Goal: Task Accomplishment & Management: Manage account settings

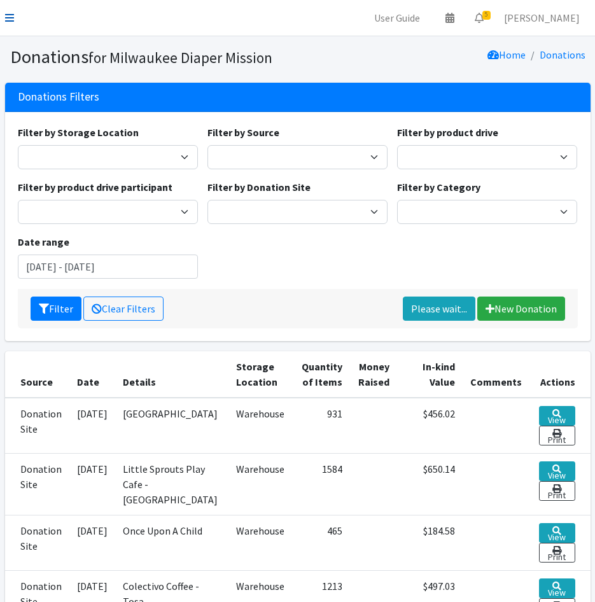
click at [12, 20] on icon at bounding box center [9, 18] width 9 height 10
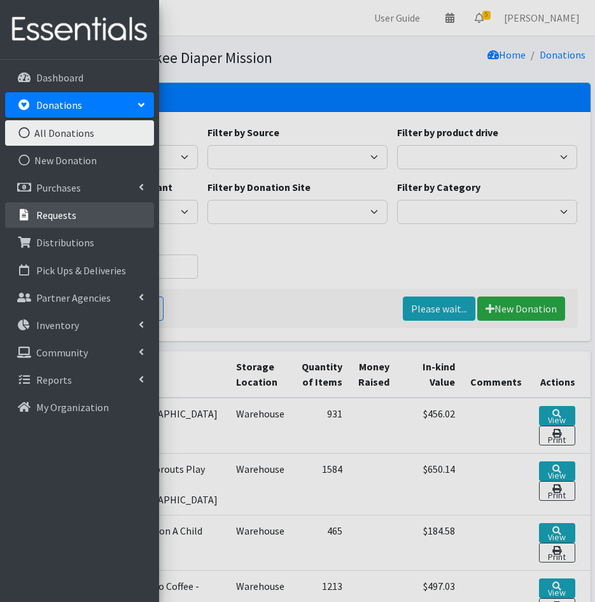
click at [50, 224] on link "Requests" at bounding box center [79, 215] width 149 height 25
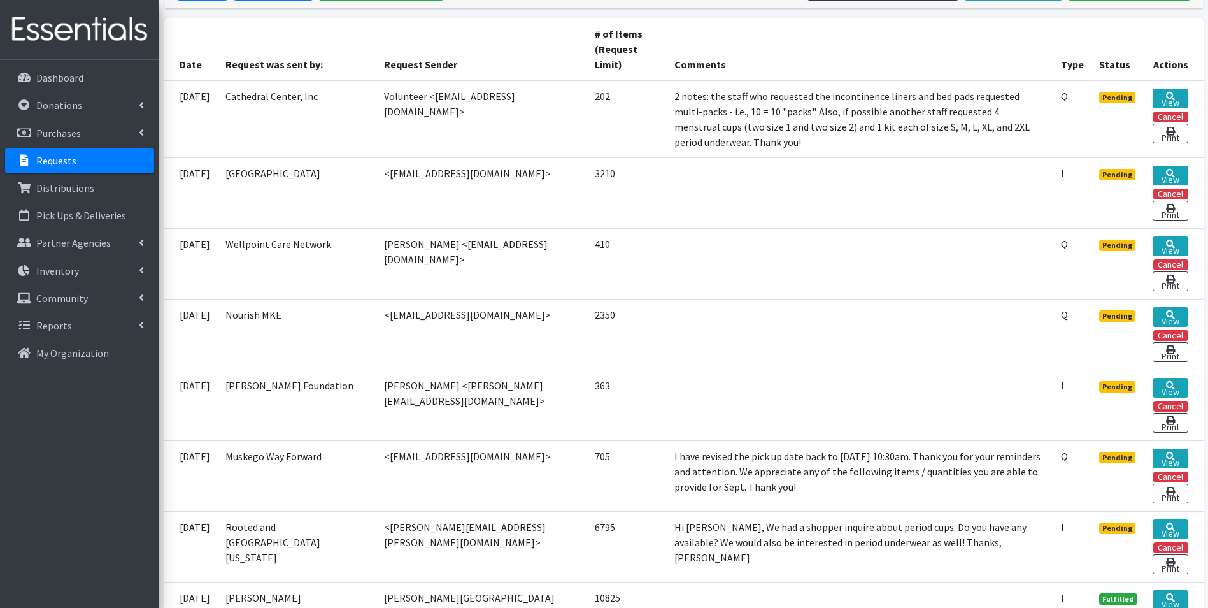
scroll to position [318, 0]
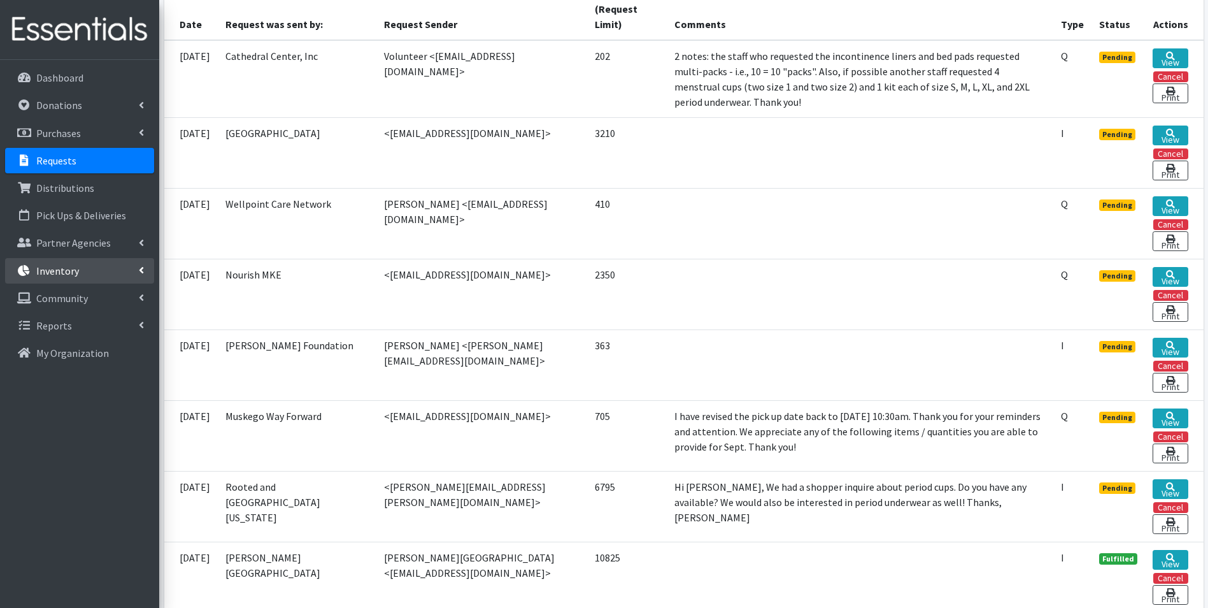
click at [73, 270] on p "Inventory" at bounding box center [57, 270] width 43 height 13
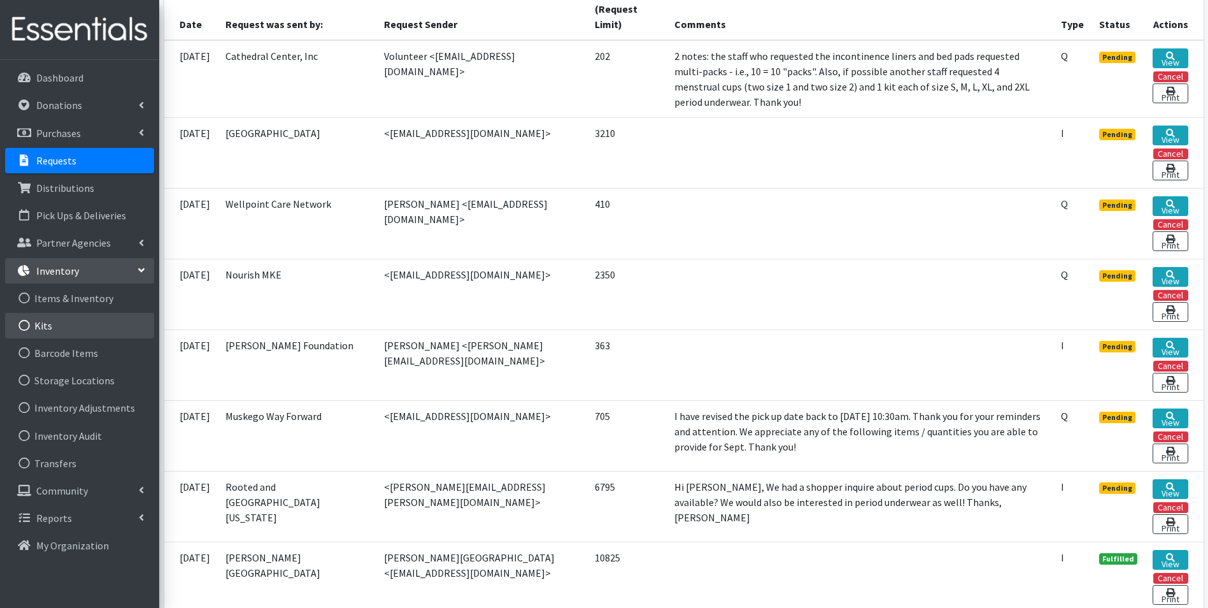
click at [54, 327] on link "Kits" at bounding box center [79, 325] width 149 height 25
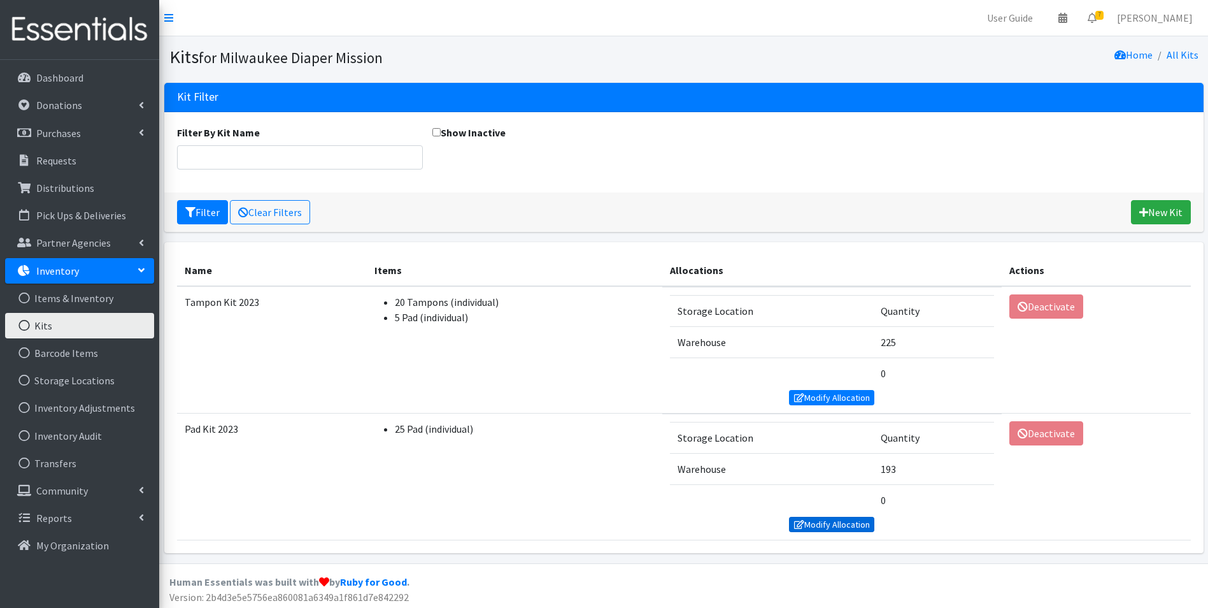
click at [839, 525] on link "Modify Allocation" at bounding box center [831, 523] width 85 height 15
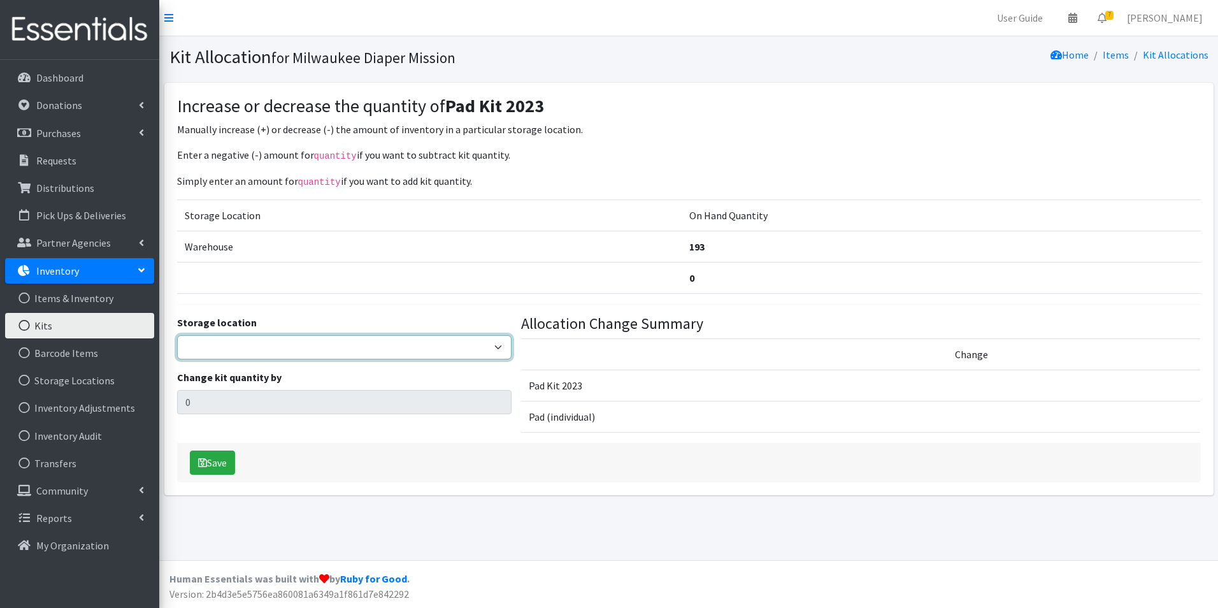
click at [321, 354] on select "Warehouse" at bounding box center [344, 347] width 335 height 24
click at [247, 353] on select "Warehouse" at bounding box center [344, 347] width 335 height 24
select select "126"
click at [177, 335] on select "Warehouse" at bounding box center [344, 347] width 335 height 24
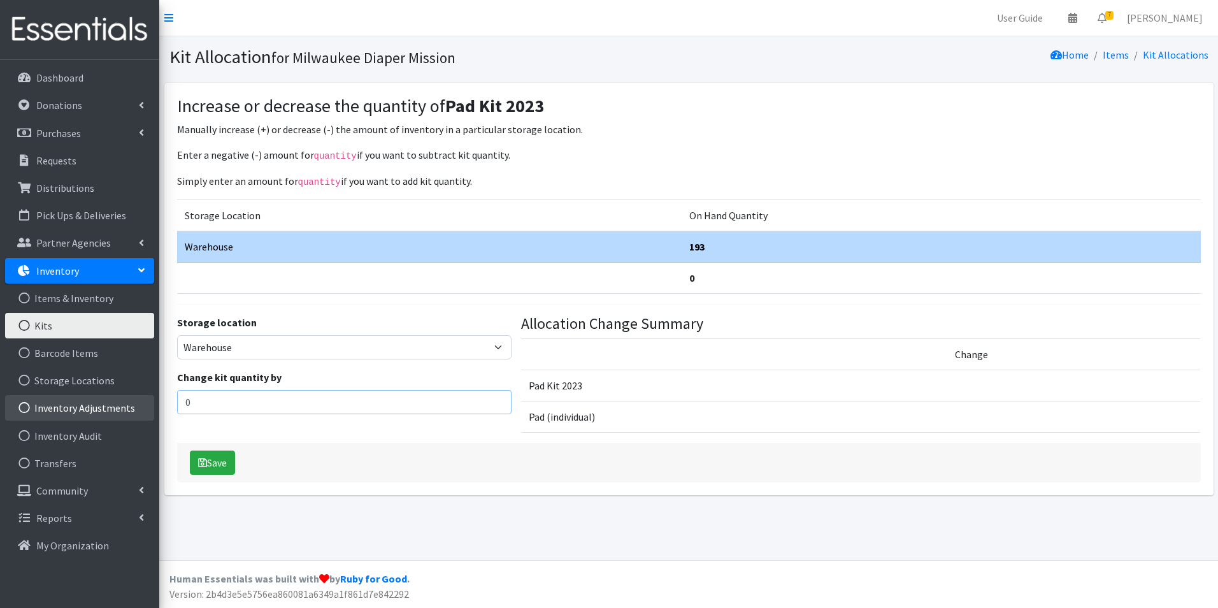
drag, startPoint x: 208, startPoint y: 399, endPoint x: 141, endPoint y: 400, distance: 66.9
click at [141, 400] on div "User Guide 0 Pick-ups remaining this week View Calendar 7 7 Requests 0 Partner …" at bounding box center [609, 280] width 1218 height 560
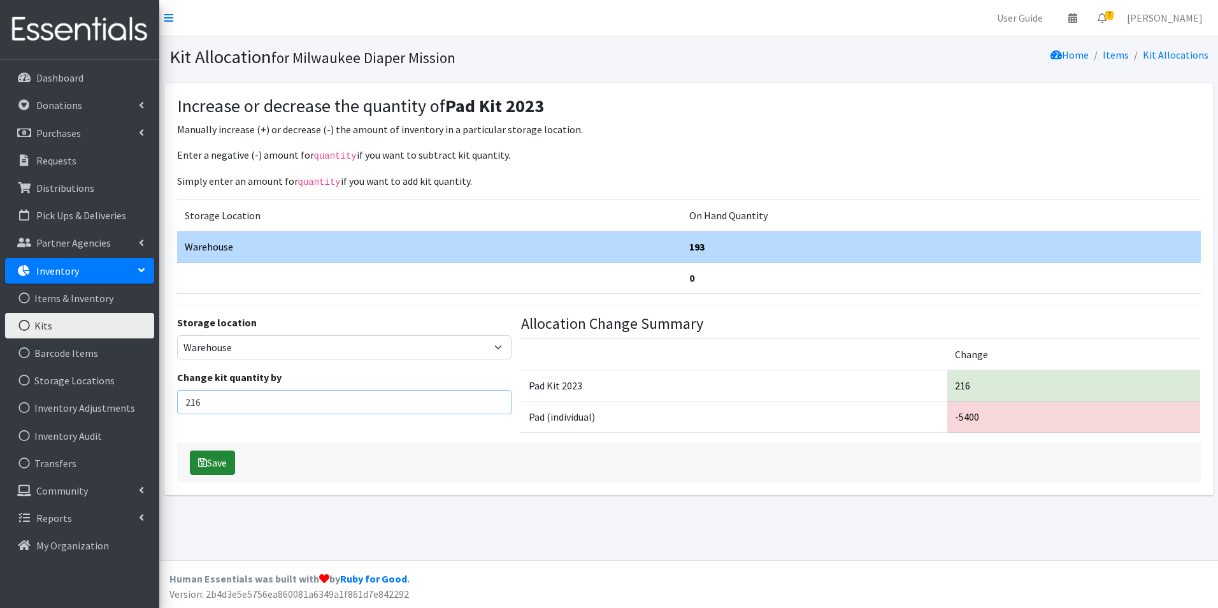
type input "216"
click at [210, 465] on button "Save" at bounding box center [212, 462] width 45 height 24
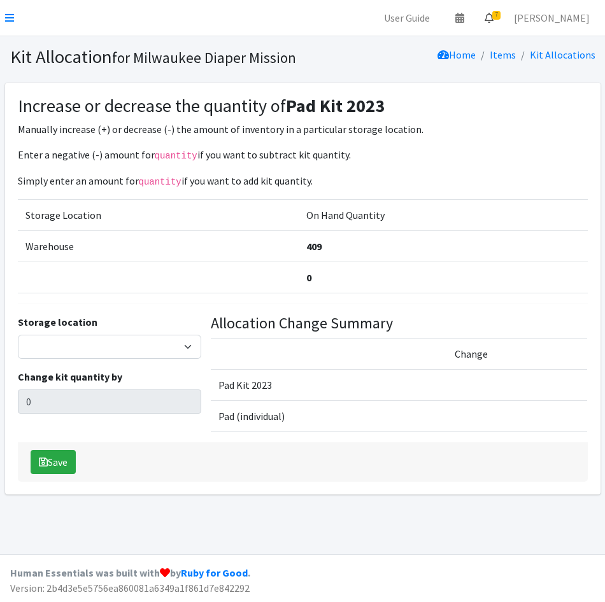
click at [501, 18] on span "7" at bounding box center [496, 15] width 8 height 9
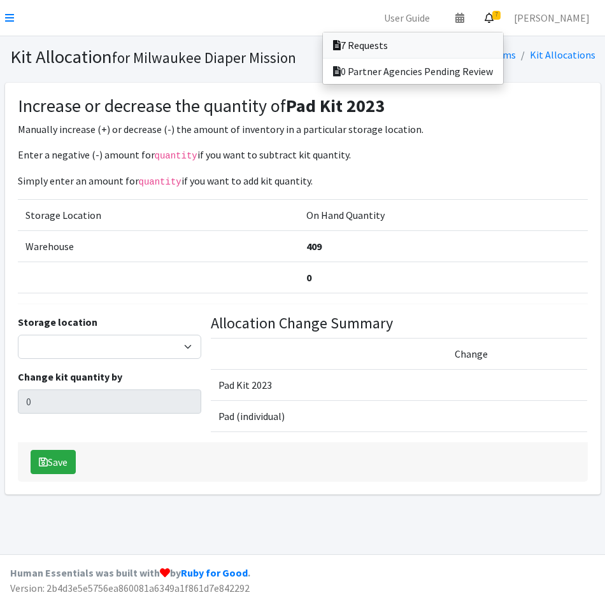
click at [503, 39] on link "7 Requests" at bounding box center [413, 44] width 180 height 25
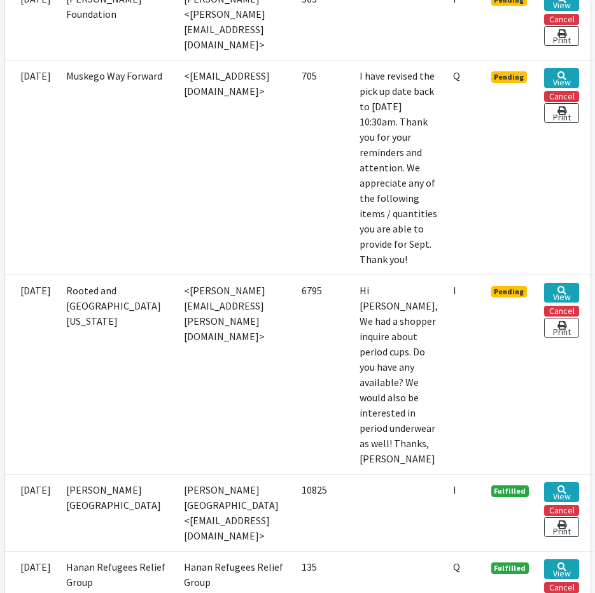
scroll to position [1172, 0]
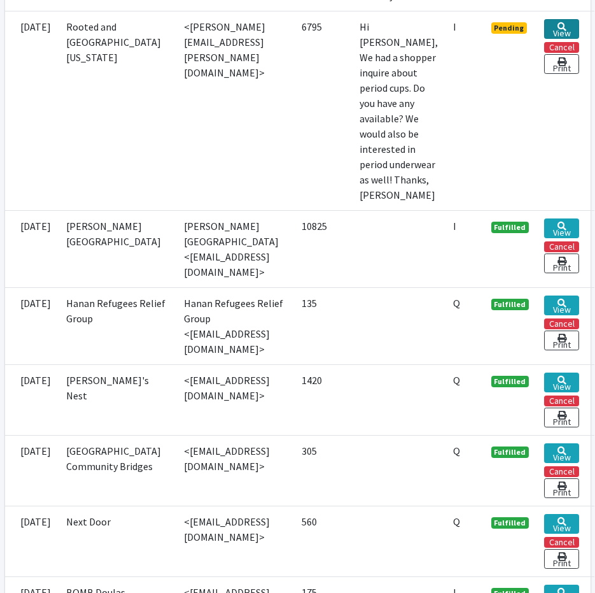
click at [580, 39] on link "View" at bounding box center [562, 29] width 35 height 20
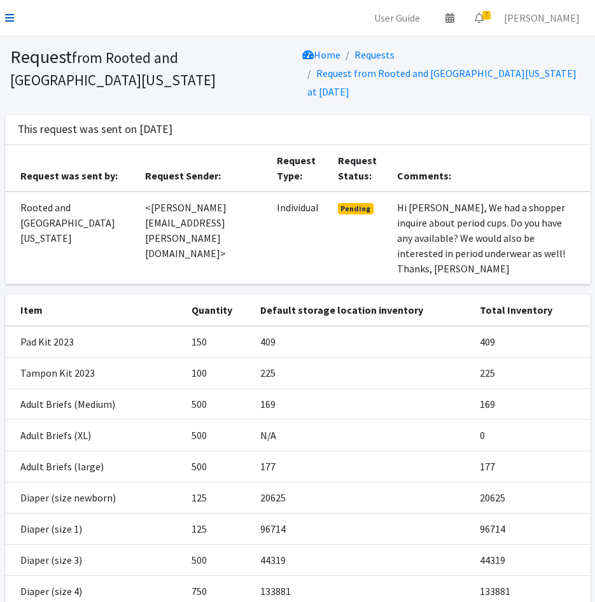
click at [5, 18] on icon at bounding box center [9, 18] width 9 height 10
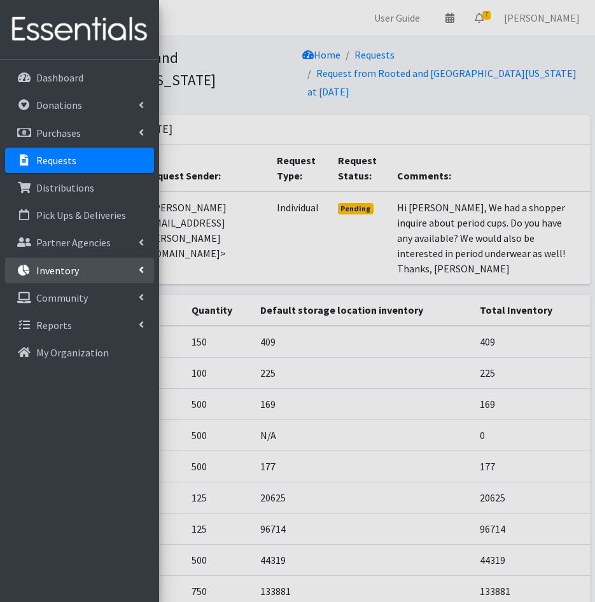
click at [61, 266] on p "Inventory" at bounding box center [57, 270] width 43 height 13
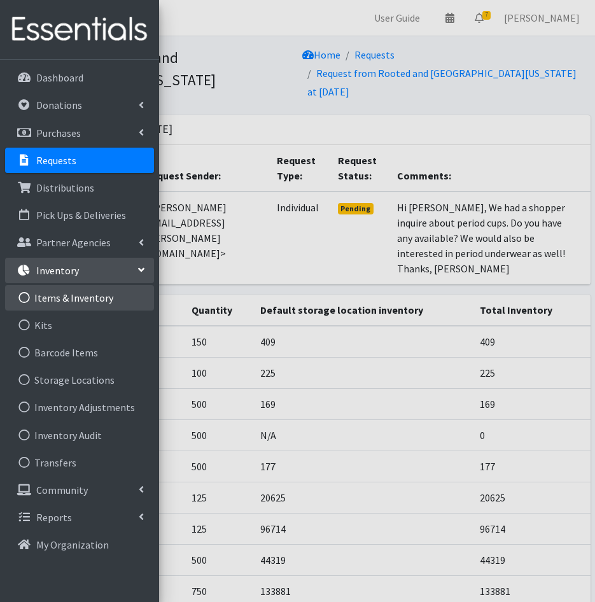
click at [59, 302] on link "Items & Inventory" at bounding box center [79, 297] width 149 height 25
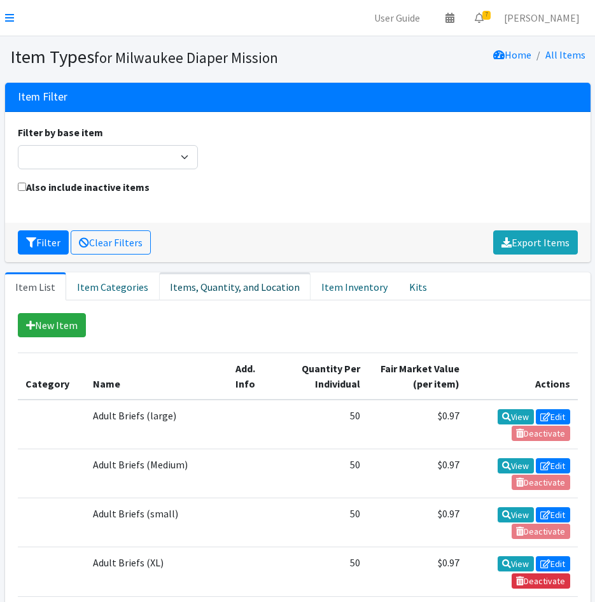
click at [229, 282] on link "Items, Quantity, and Location" at bounding box center [235, 287] width 152 height 28
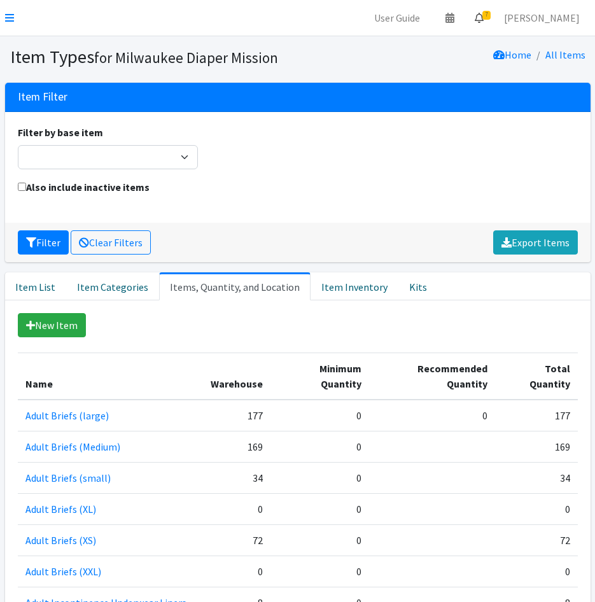
click at [484, 22] on icon at bounding box center [479, 18] width 9 height 10
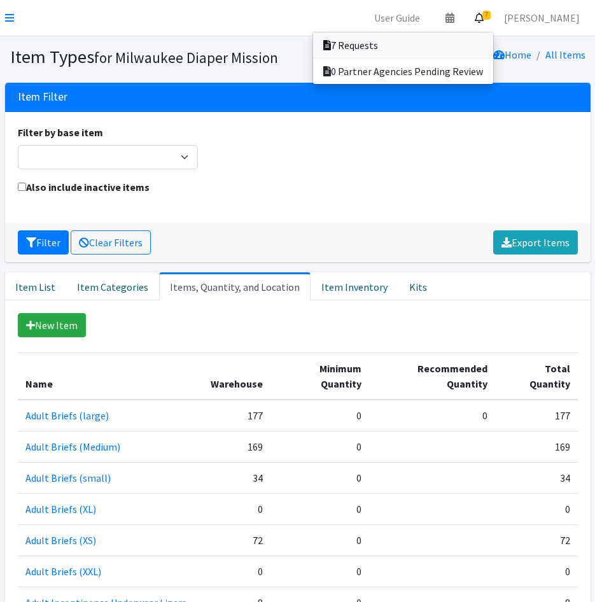
click at [392, 45] on link "7 Requests" at bounding box center [403, 44] width 180 height 25
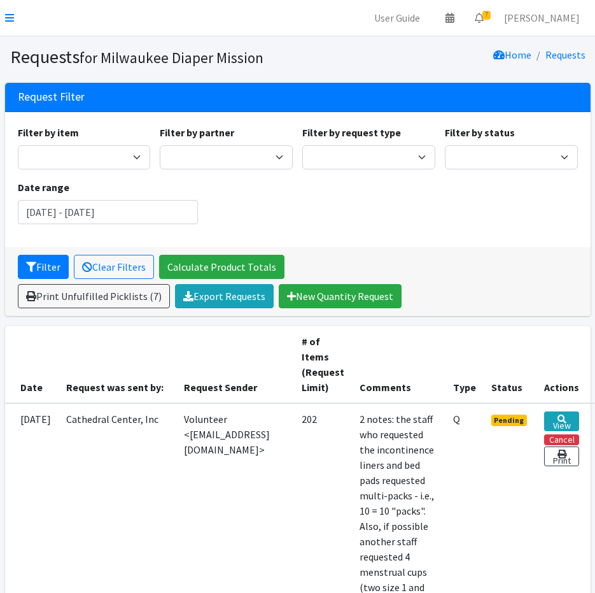
click at [10, 15] on icon at bounding box center [9, 18] width 9 height 10
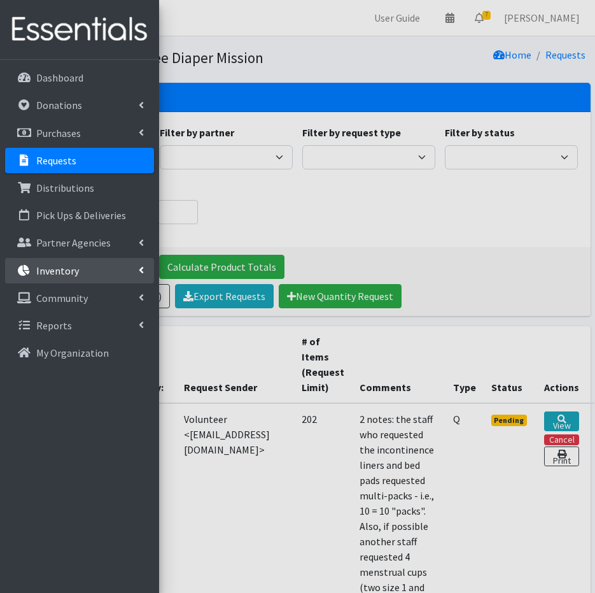
click at [89, 278] on link "Inventory" at bounding box center [79, 270] width 149 height 25
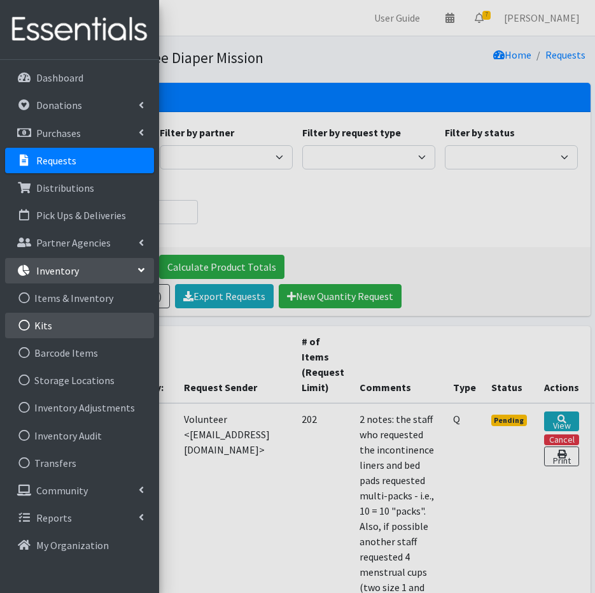
click at [80, 324] on link "Kits" at bounding box center [79, 325] width 149 height 25
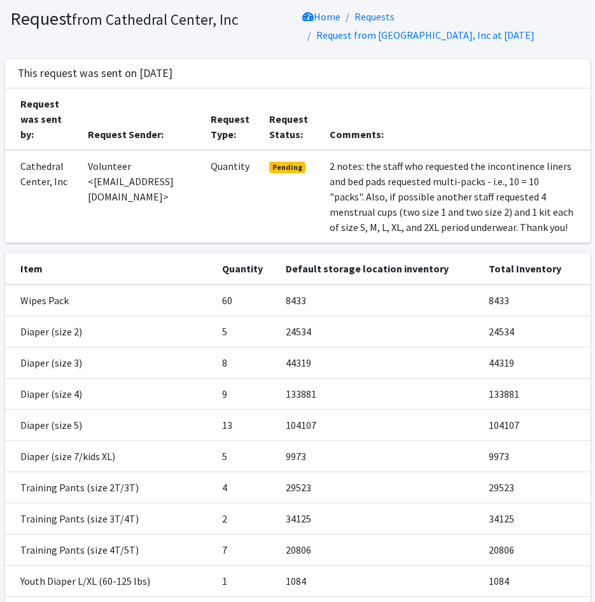
scroll to position [32, 0]
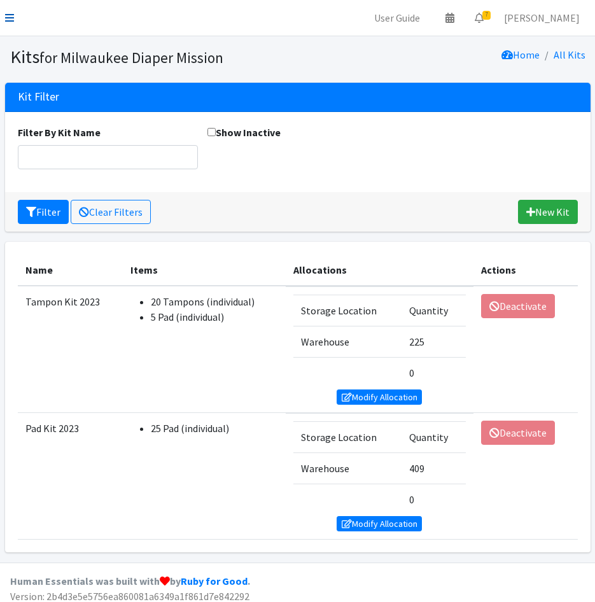
click at [7, 19] on icon at bounding box center [9, 18] width 9 height 10
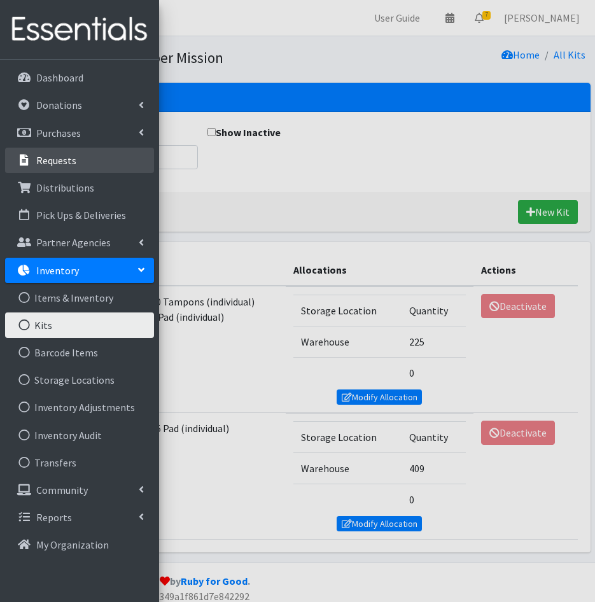
click at [53, 169] on link "Requests" at bounding box center [79, 160] width 149 height 25
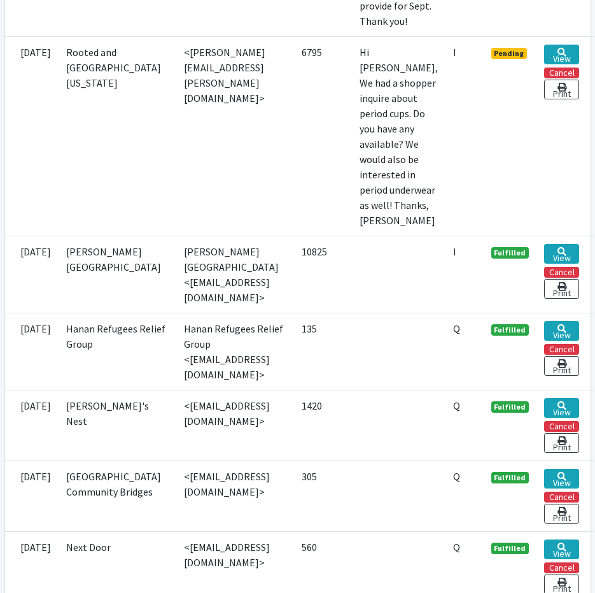
scroll to position [1210, 0]
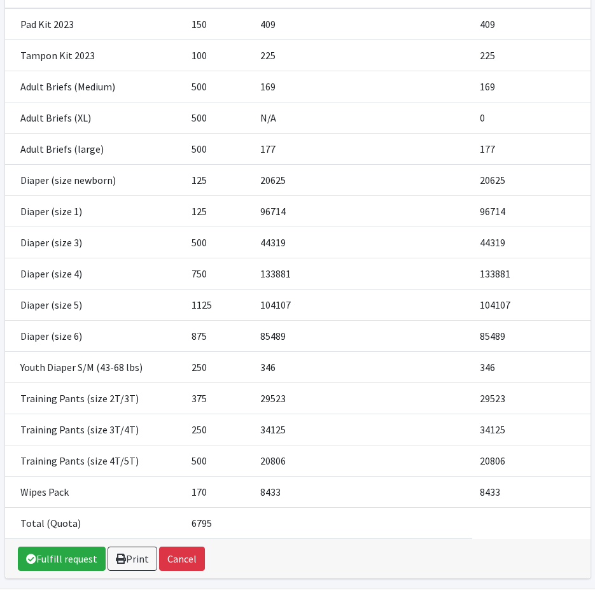
scroll to position [322, 0]
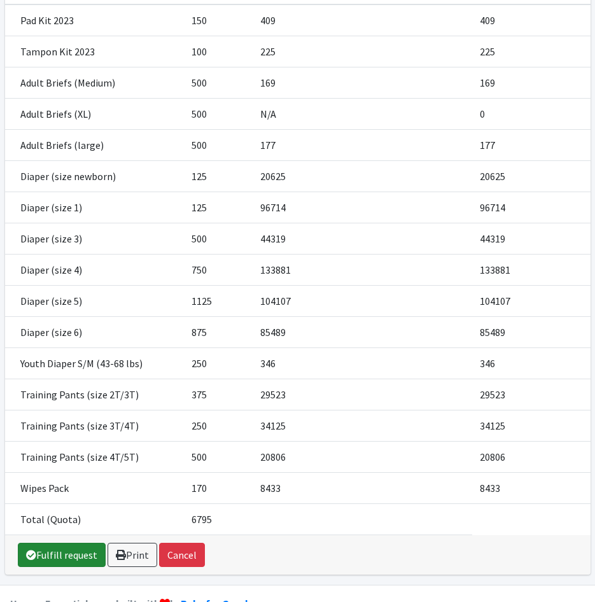
click at [66, 543] on link "Fulfill request" at bounding box center [62, 555] width 88 height 24
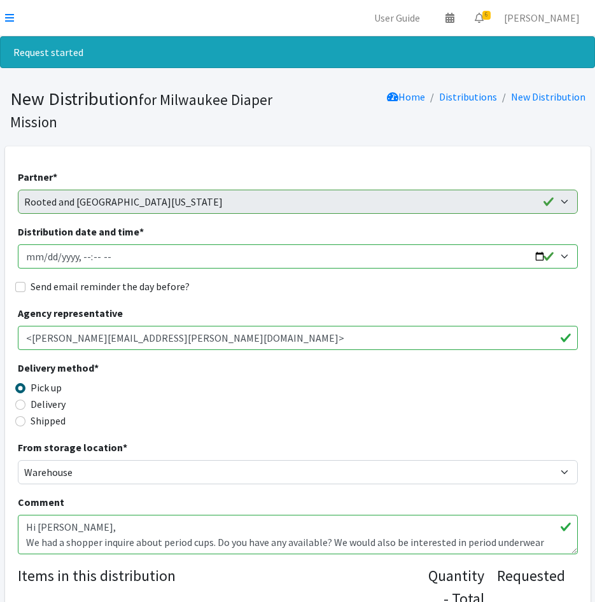
click at [44, 253] on input "Distribution date and time *" at bounding box center [298, 257] width 560 height 24
click at [85, 259] on input "Distribution date and time *" at bounding box center [298, 257] width 560 height 24
type input "2025-09-09T10:30"
click at [20, 287] on input "Send email reminder the day before?" at bounding box center [20, 287] width 10 height 10
checkbox input "true"
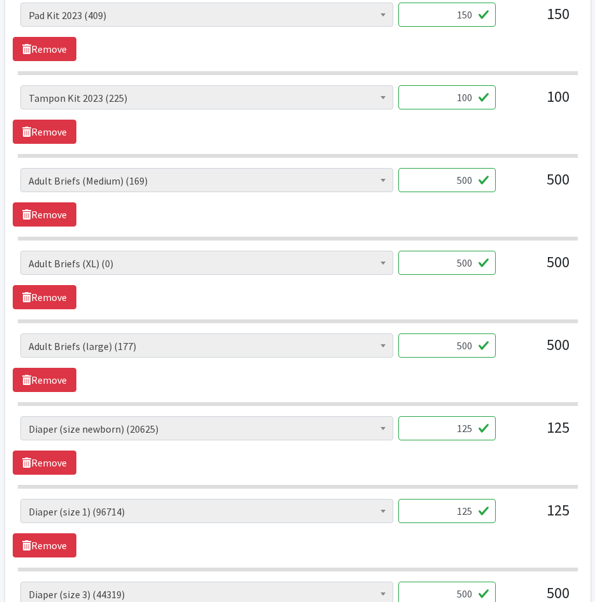
scroll to position [637, 0]
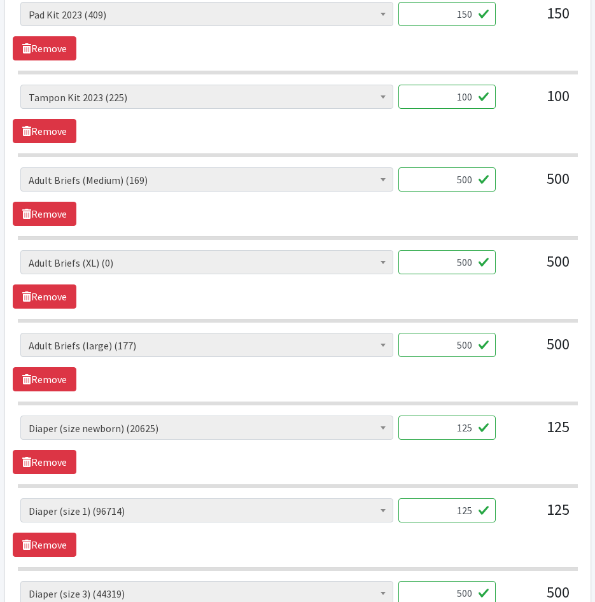
drag, startPoint x: 523, startPoint y: 184, endPoint x: 575, endPoint y: 184, distance: 52.2
click at [575, 184] on div "AIO's (Newborn) (12) AIO's (Sized) (44) Adult Briefs (Medium) (169) Adult Brief…" at bounding box center [298, 184] width 570 height 34
type input "160"
click at [41, 297] on link "Remove" at bounding box center [45, 297] width 64 height 24
drag, startPoint x: 432, startPoint y: 260, endPoint x: 561, endPoint y: 272, distance: 129.8
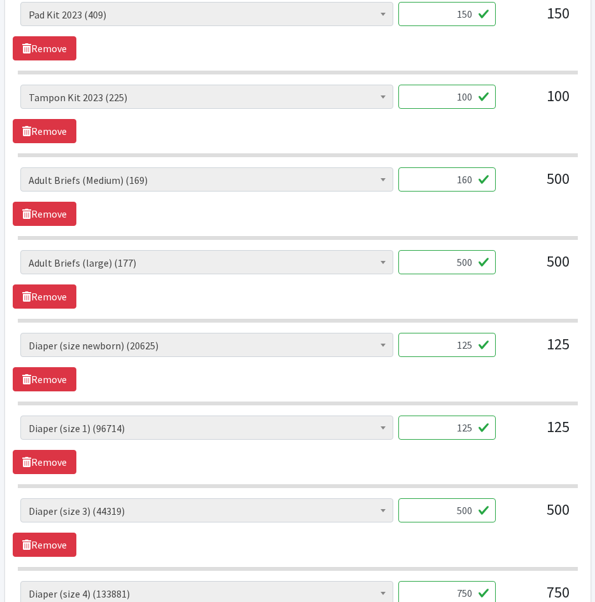
click at [562, 272] on div "AIO's (Newborn) (12) AIO's (Sized) (44) Adult Briefs (Medium) (169) Adult Brief…" at bounding box center [297, 267] width 555 height 34
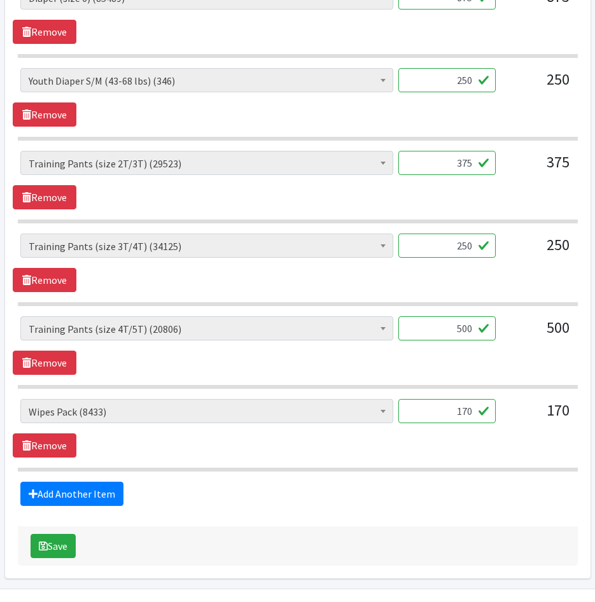
scroll to position [1401, 0]
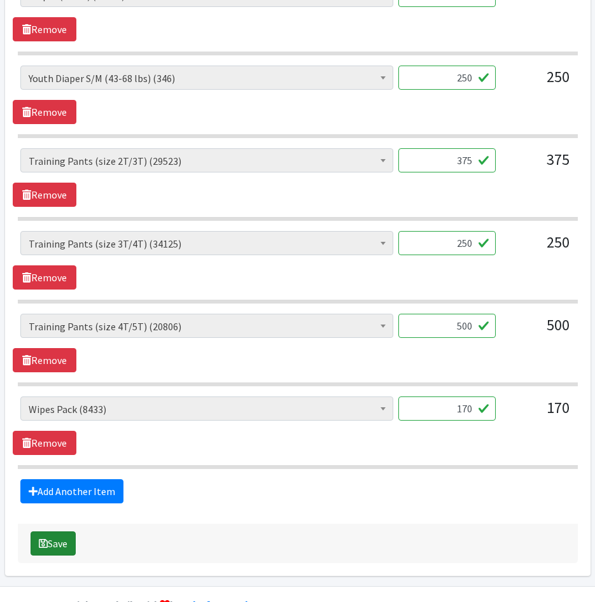
type input "170"
click at [47, 543] on icon "submit" at bounding box center [43, 544] width 9 height 10
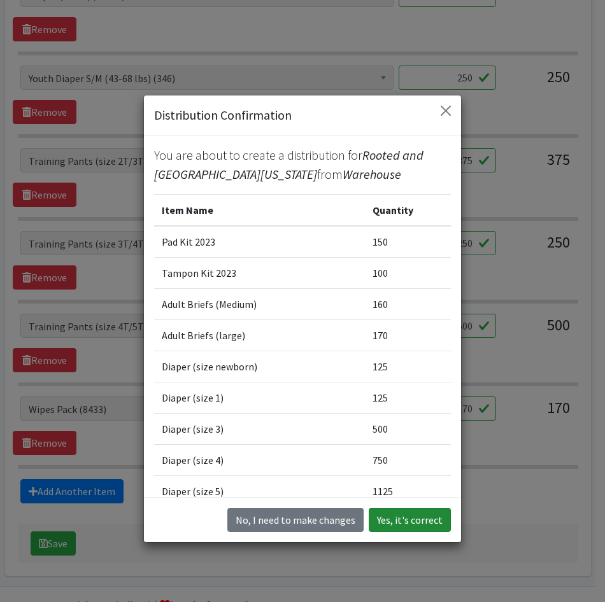
click at [406, 527] on button "Yes, it's correct" at bounding box center [410, 520] width 82 height 24
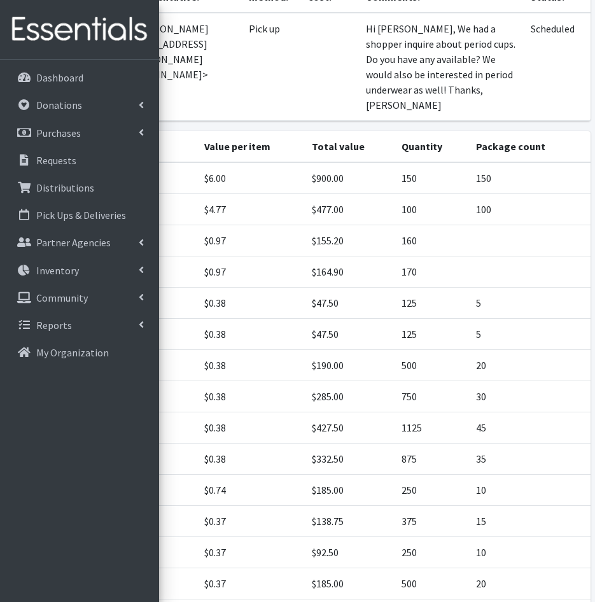
scroll to position [322, 0]
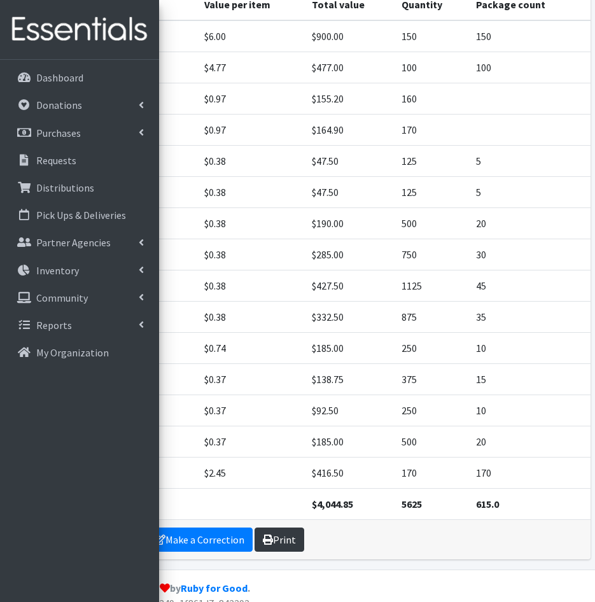
click at [291, 528] on link "Print" at bounding box center [280, 540] width 50 height 24
click at [325, 459] on td "$416.50" at bounding box center [349, 473] width 90 height 31
click at [199, 528] on link "Make a Correction" at bounding box center [199, 540] width 107 height 24
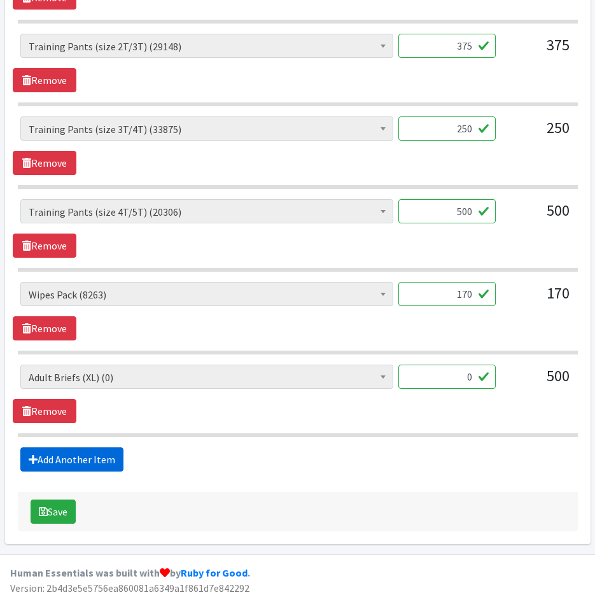
click at [88, 449] on link "Add Another Item" at bounding box center [71, 460] width 103 height 24
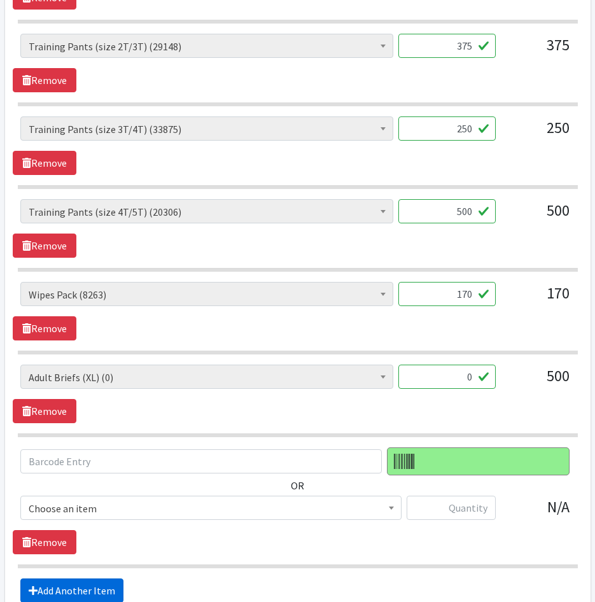
scroll to position [1605, 0]
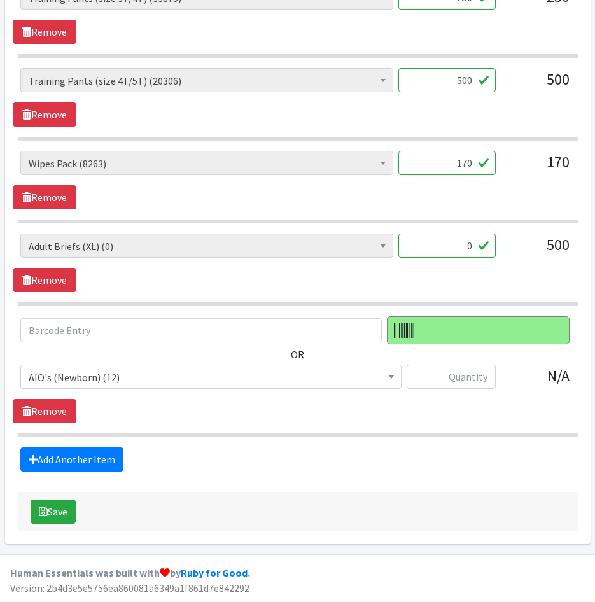
click at [111, 362] on div "OR AIO's (Newborn) (12) AIO's (Sized) (44) Adult Briefs (Medium) (9) Adult Brie…" at bounding box center [298, 358] width 570 height 83
click at [113, 376] on span "AIO's (Newborn) (12)" at bounding box center [211, 378] width 365 height 18
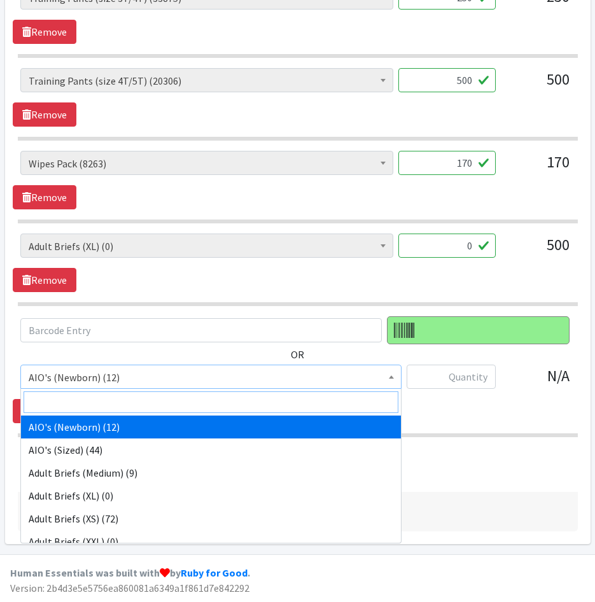
click at [114, 401] on input "search" at bounding box center [211, 403] width 375 height 22
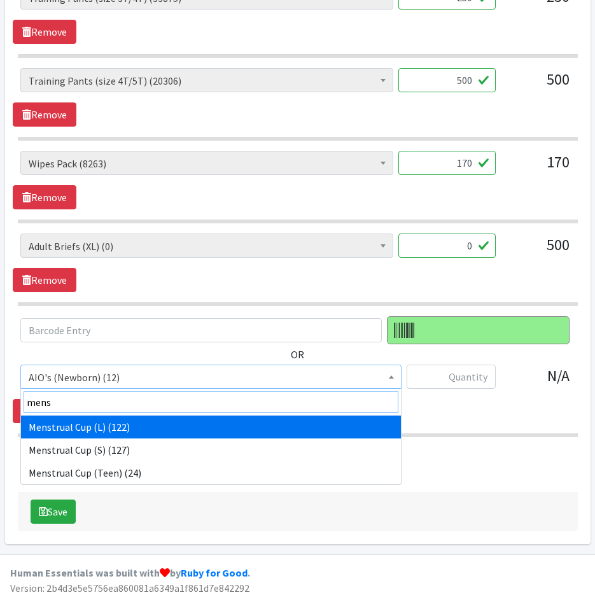
type input "mens"
drag, startPoint x: 134, startPoint y: 431, endPoint x: 152, endPoint y: 425, distance: 19.5
select select "12127"
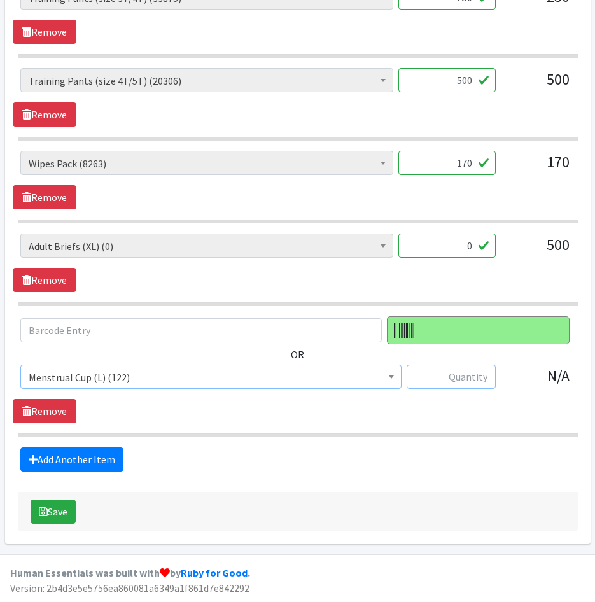
click at [467, 376] on input "text" at bounding box center [451, 377] width 89 height 24
type input "5"
click at [108, 457] on link "Add Another Item" at bounding box center [71, 460] width 103 height 24
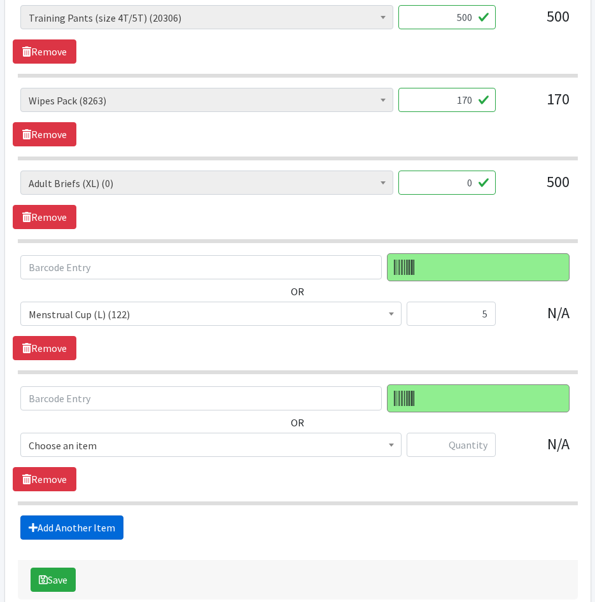
scroll to position [1736, 0]
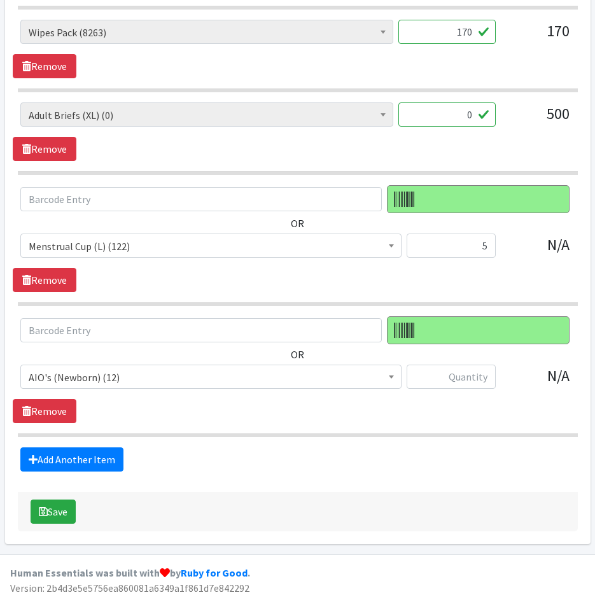
click at [128, 365] on span "AIO's (Newborn) (12)" at bounding box center [210, 377] width 381 height 24
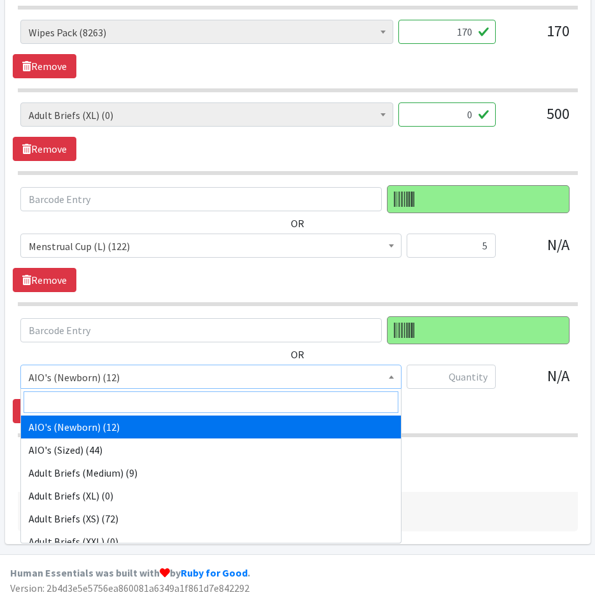
click at [133, 399] on input "search" at bounding box center [211, 403] width 375 height 22
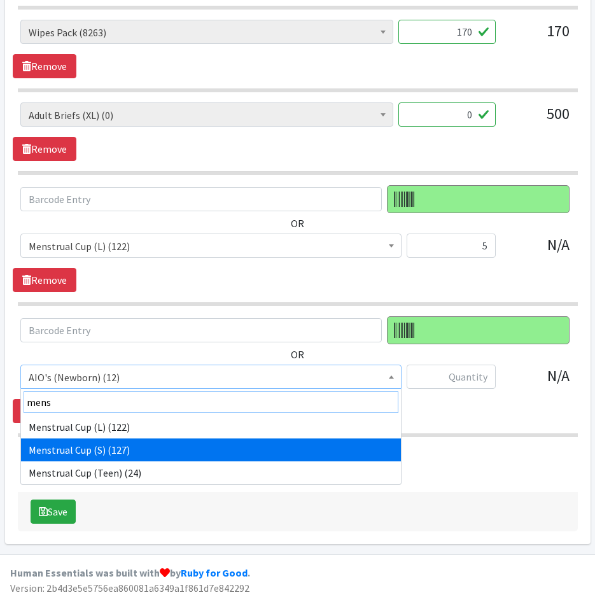
type input "mens"
drag, startPoint x: 134, startPoint y: 450, endPoint x: 185, endPoint y: 427, distance: 55.6
select select "12126"
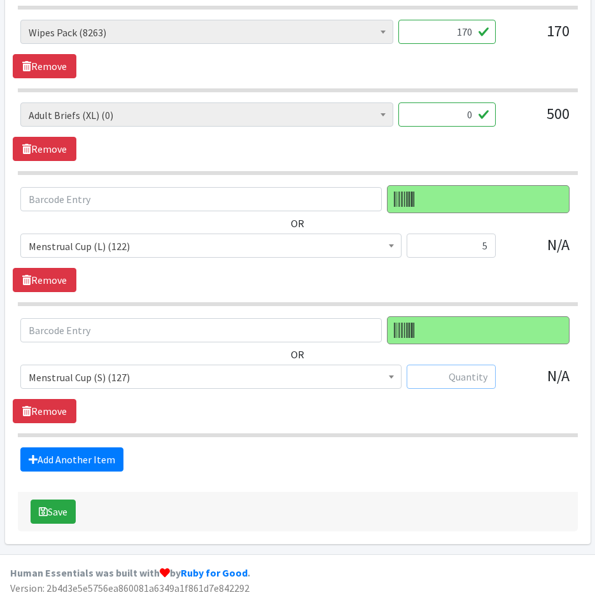
click at [435, 376] on input "text" at bounding box center [451, 377] width 89 height 24
type input "5"
click at [99, 460] on link "Add Another Item" at bounding box center [71, 460] width 103 height 24
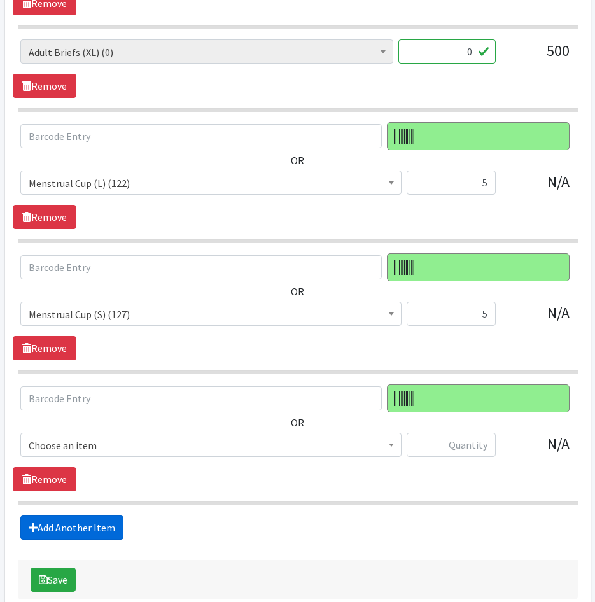
scroll to position [1867, 0]
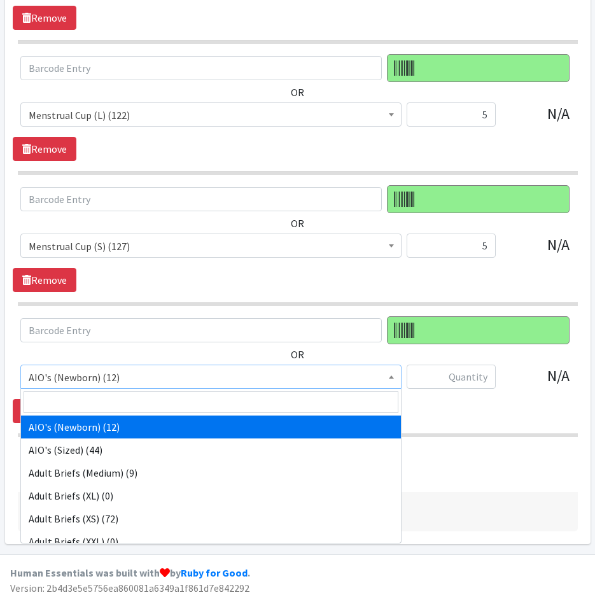
click at [94, 385] on span "AIO's (Newborn) (12)" at bounding box center [211, 378] width 365 height 18
click at [94, 399] on input "search" at bounding box center [211, 403] width 375 height 22
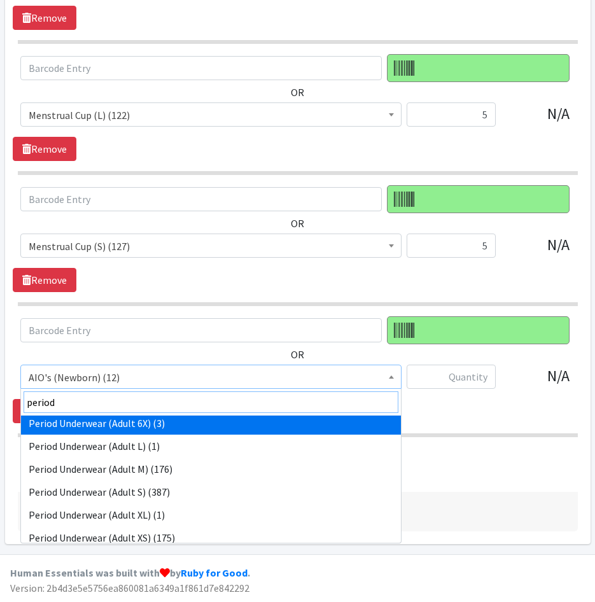
scroll to position [127, 0]
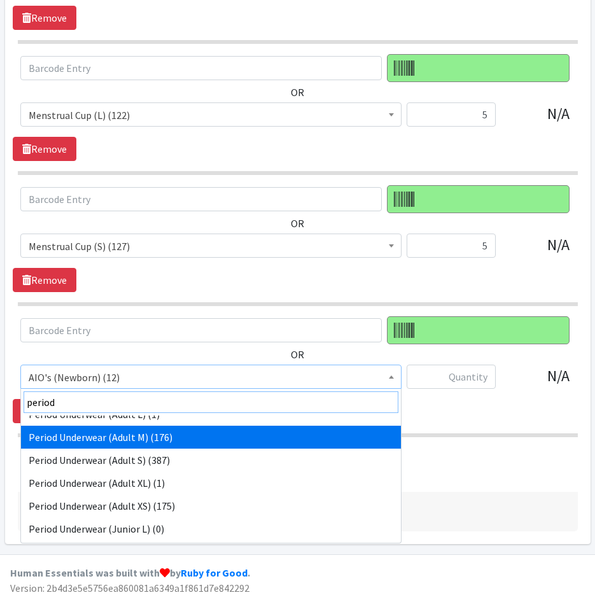
type input "period"
select select "12398"
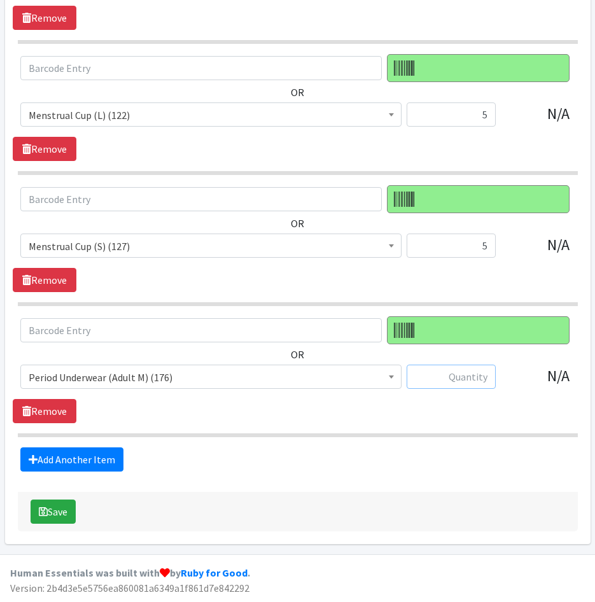
click at [460, 379] on input "text" at bounding box center [451, 377] width 89 height 24
type input "25"
click at [93, 457] on link "Add Another Item" at bounding box center [71, 460] width 103 height 24
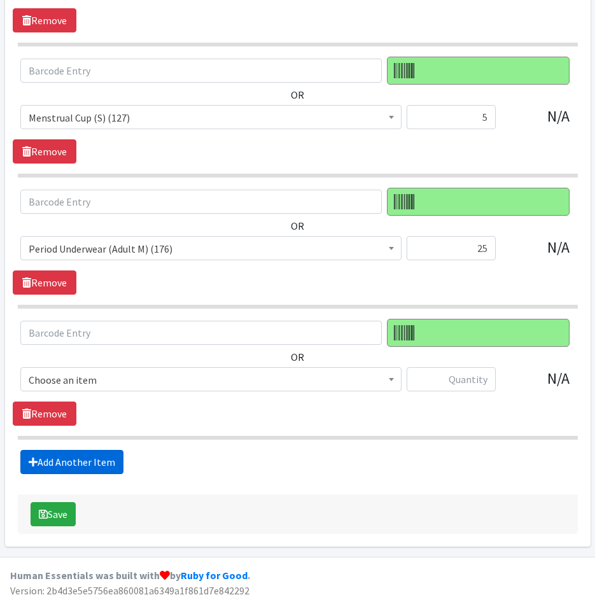
scroll to position [1998, 0]
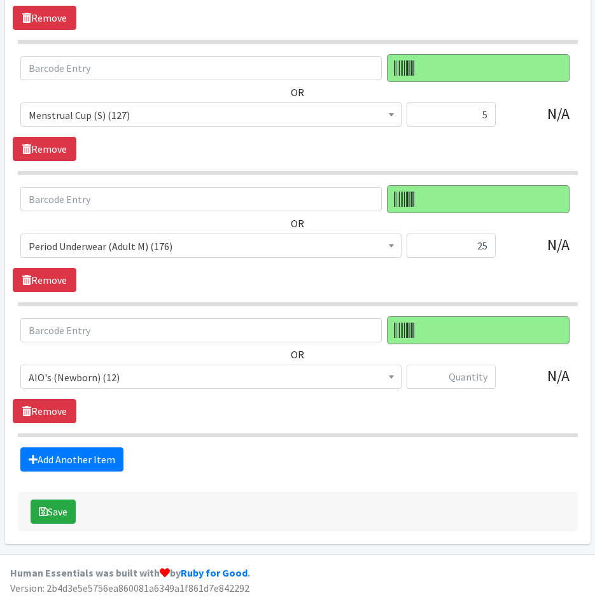
click at [136, 373] on span "AIO's (Newborn) (12)" at bounding box center [211, 378] width 365 height 18
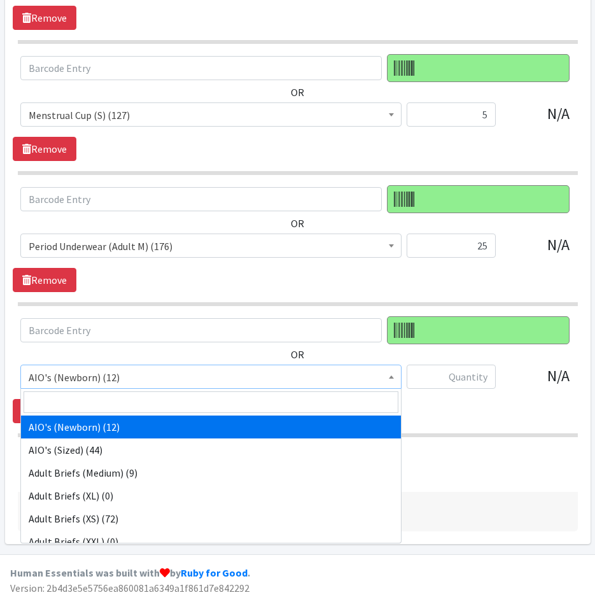
click at [138, 401] on input "search" at bounding box center [211, 403] width 375 height 22
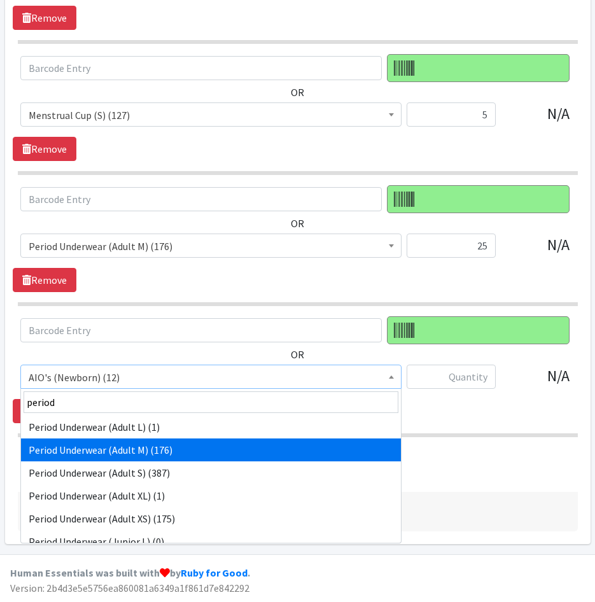
scroll to position [127, 0]
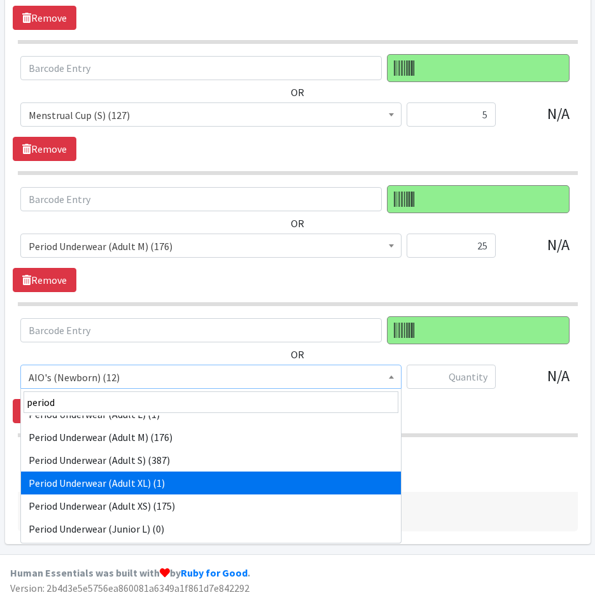
type input "period"
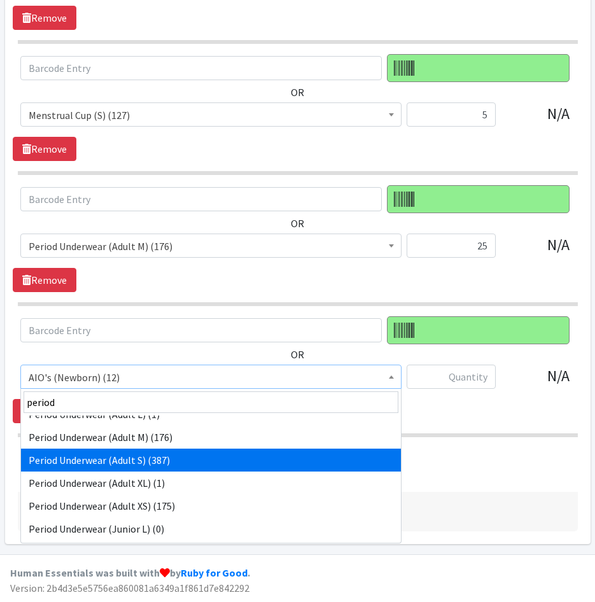
select select "12397"
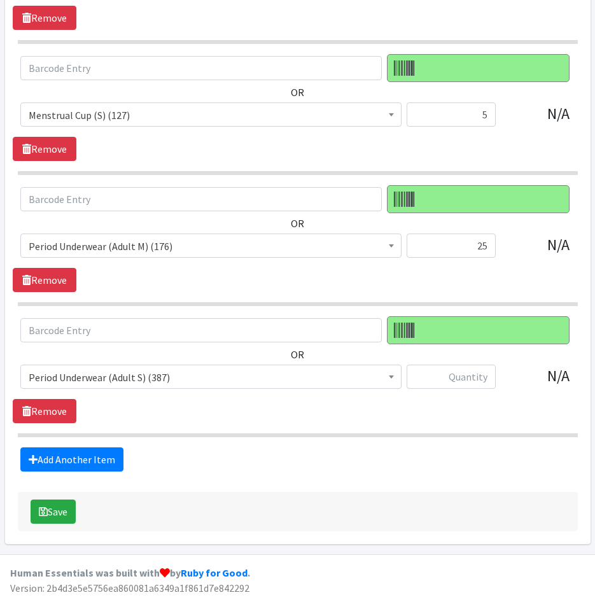
click at [449, 390] on div at bounding box center [451, 382] width 89 height 34
click at [453, 383] on input "text" at bounding box center [451, 377] width 89 height 24
type input "25"
click at [75, 462] on link "Add Another Item" at bounding box center [71, 460] width 103 height 24
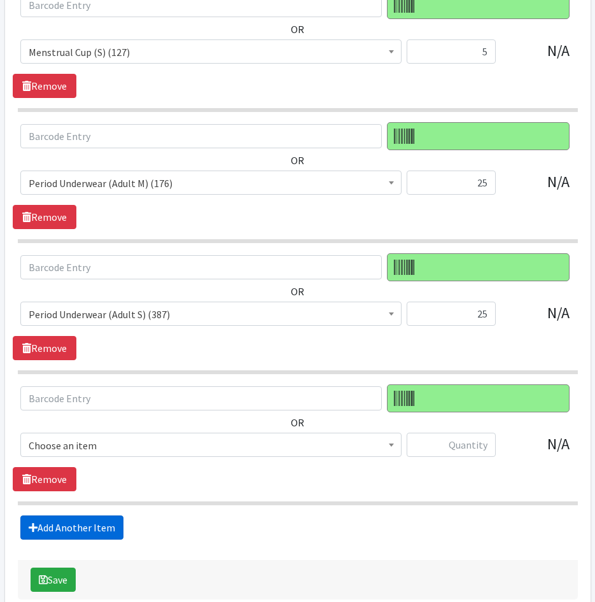
scroll to position [2130, 0]
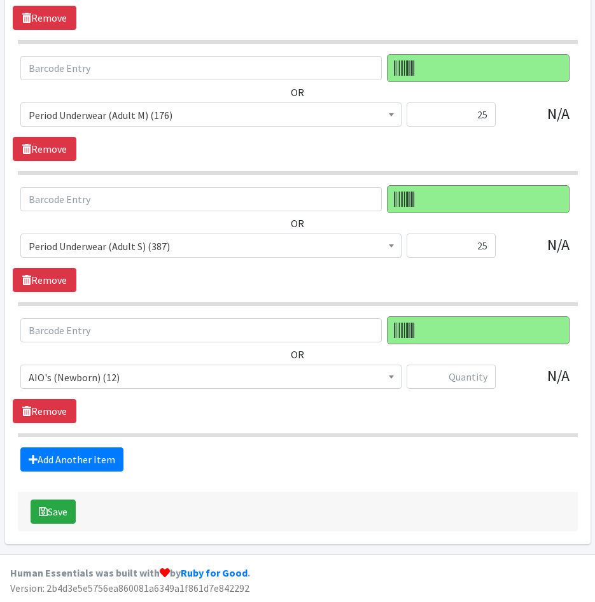
click at [159, 380] on span "AIO's (Newborn) (12)" at bounding box center [211, 378] width 365 height 18
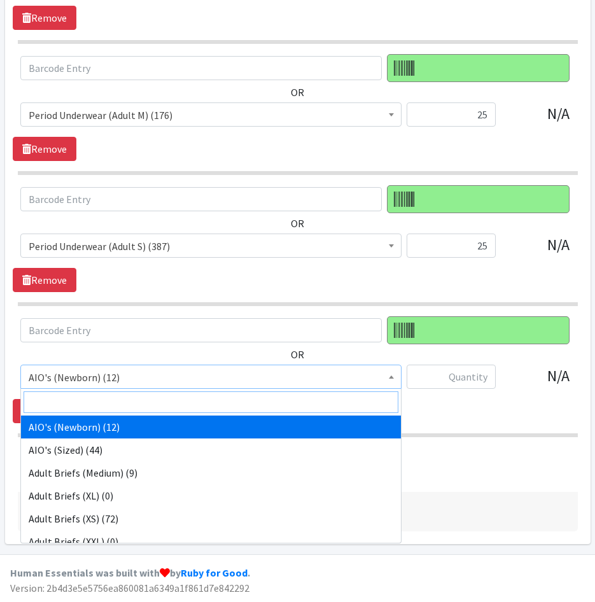
click at [159, 413] on input "search" at bounding box center [211, 403] width 375 height 22
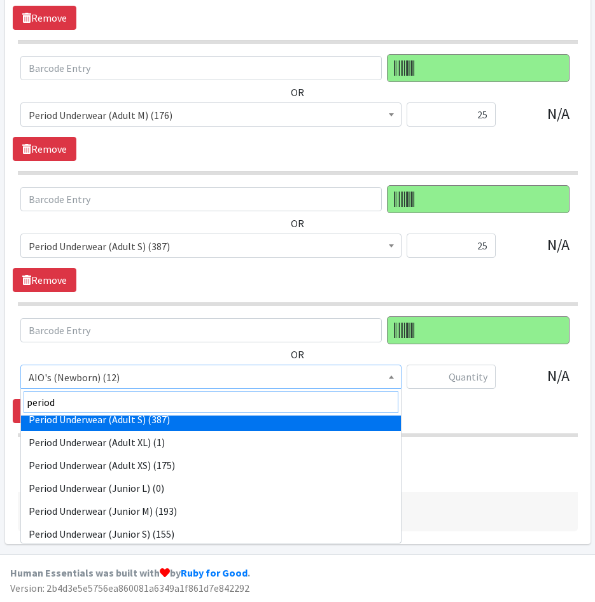
scroll to position [191, 0]
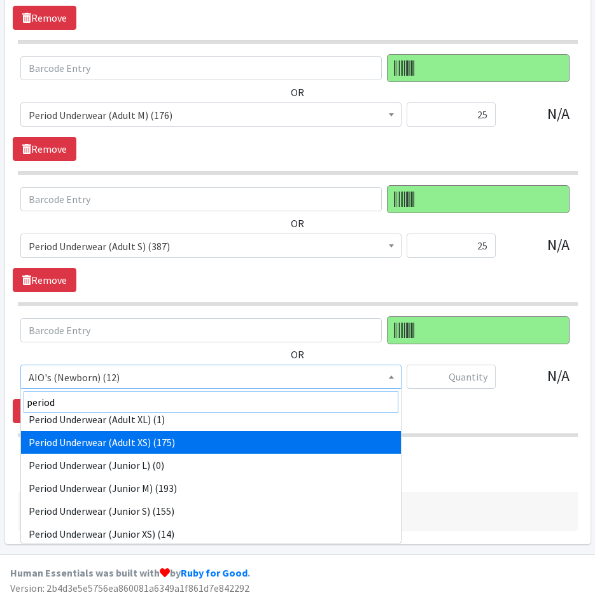
type input "period"
select select "12396"
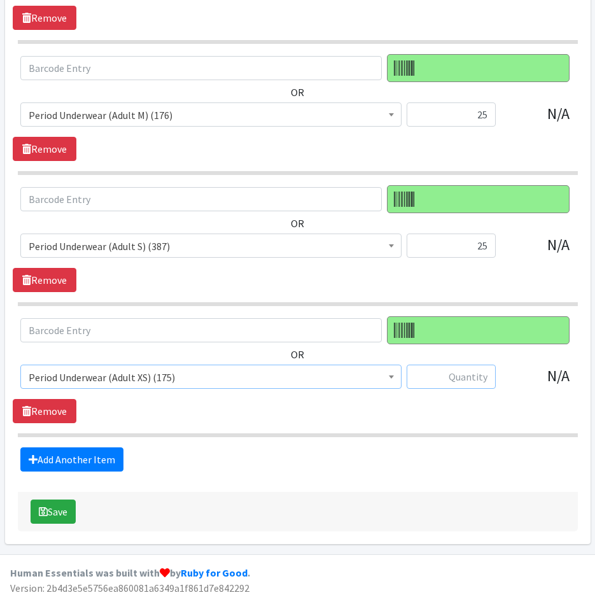
click at [457, 378] on input "text" at bounding box center [451, 377] width 89 height 24
type input "25"
click at [60, 515] on button "Save" at bounding box center [53, 512] width 45 height 24
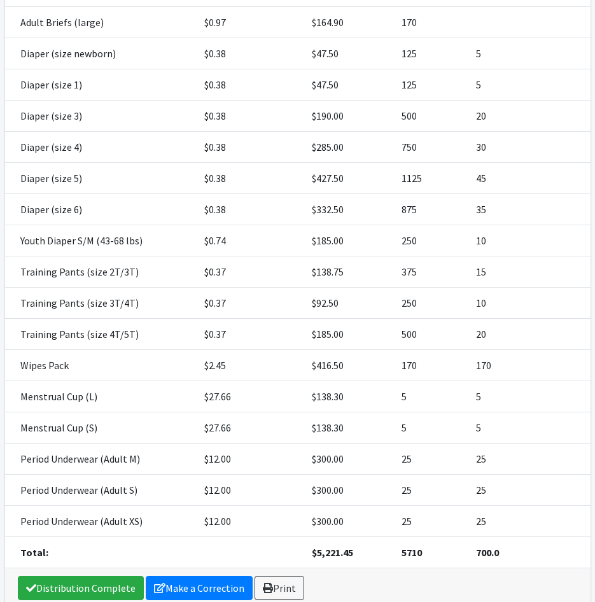
scroll to position [478, 0]
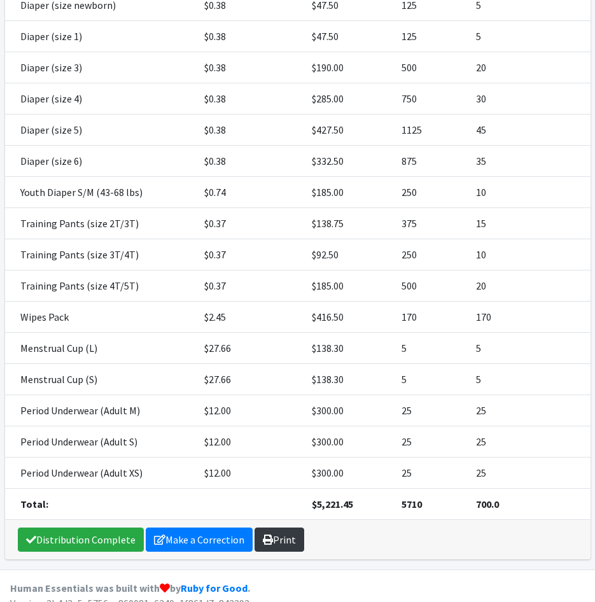
click at [271, 528] on link "Print" at bounding box center [280, 540] width 50 height 24
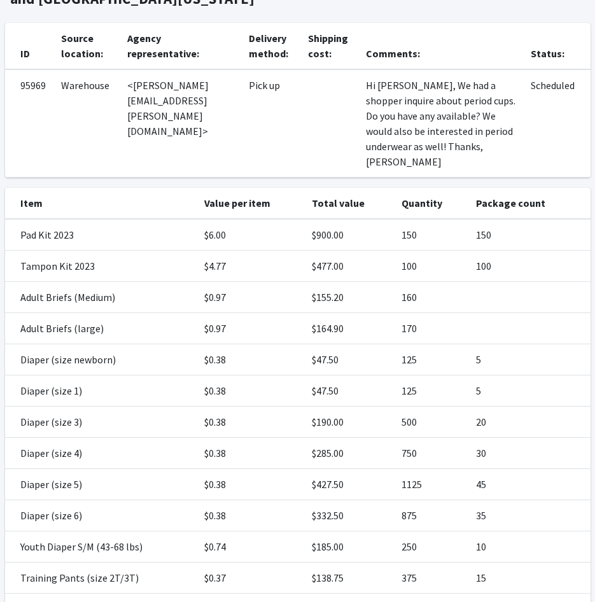
scroll to position [0, 0]
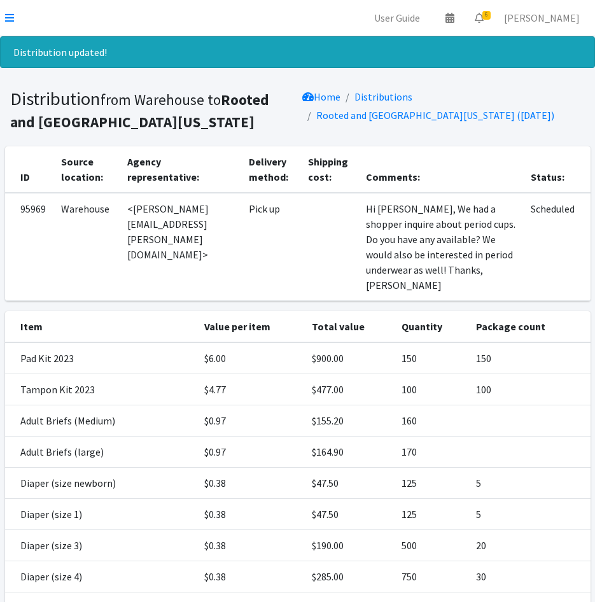
click at [14, 20] on nav "User Guide 0 Pick-ups remaining this week View Calendar 6 6 Requests 0 Partner …" at bounding box center [297, 18] width 595 height 36
click at [7, 19] on icon at bounding box center [9, 18] width 9 height 10
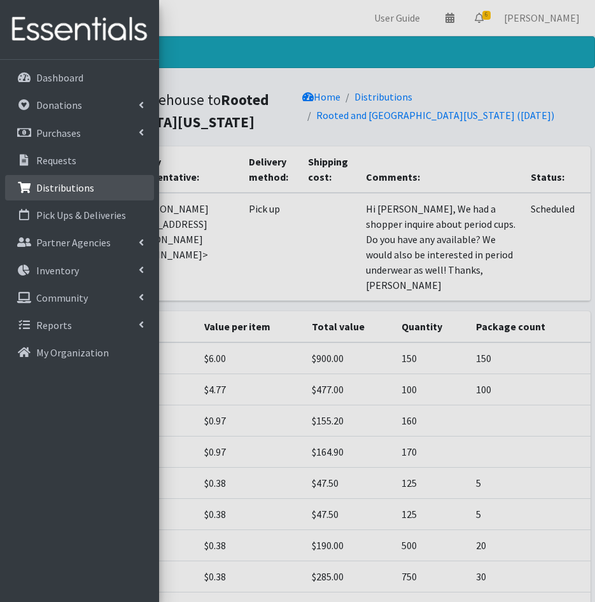
click at [68, 185] on p "Distributions" at bounding box center [65, 188] width 58 height 13
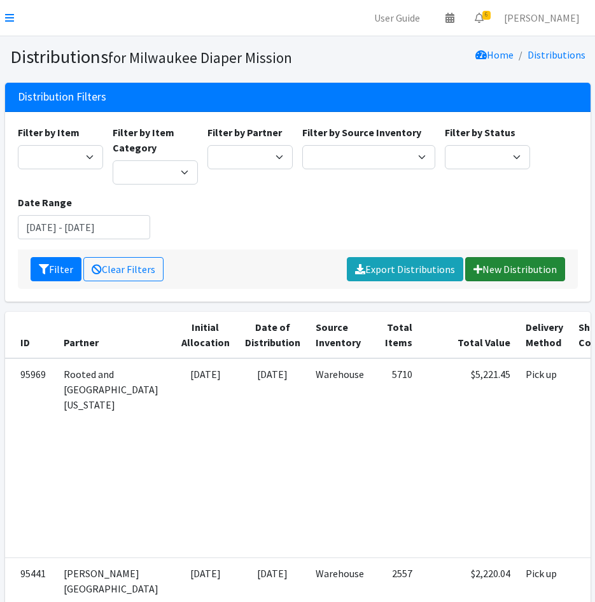
click at [523, 278] on link "New Distribution" at bounding box center [516, 269] width 100 height 24
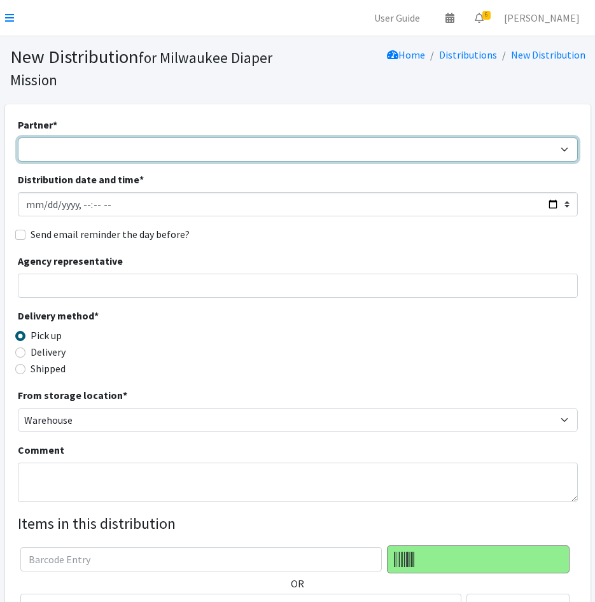
click at [131, 152] on select "[GEOGRAPHIC_DATA] BOMB Doulas Camp Reunite Cathedral Center, Inc [DEMOGRAPHIC_D…" at bounding box center [298, 150] width 560 height 24
select select "4165"
click at [18, 138] on select "[GEOGRAPHIC_DATA] BOMB Doulas Camp Reunite Cathedral Center, Inc [DEMOGRAPHIC_D…" at bounding box center [298, 150] width 560 height 24
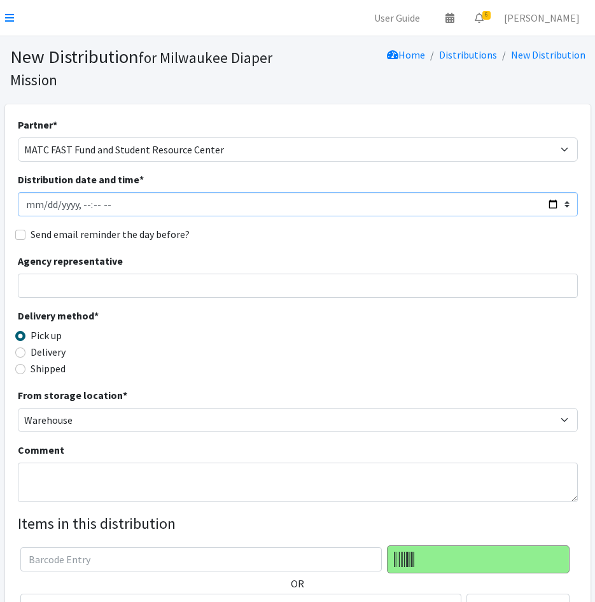
click at [43, 204] on input "Distribution date and time *" at bounding box center [298, 204] width 560 height 24
type input "[DATE]T10:00"
click at [23, 233] on input "Send email reminder the day before?" at bounding box center [20, 235] width 10 height 10
checkbox input "true"
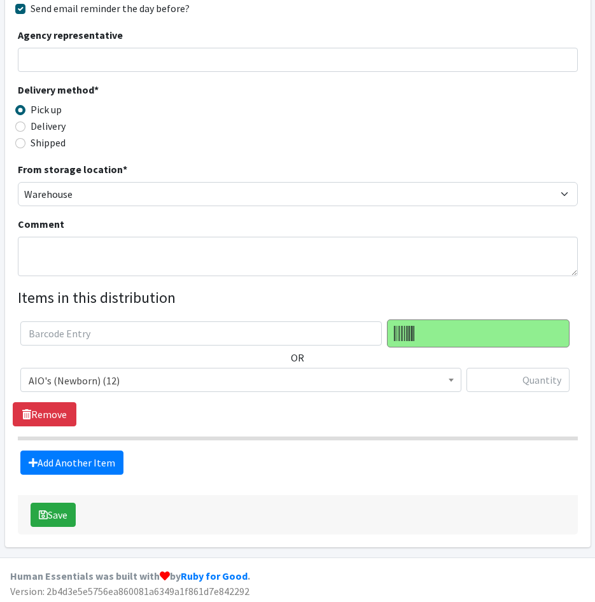
scroll to position [229, 0]
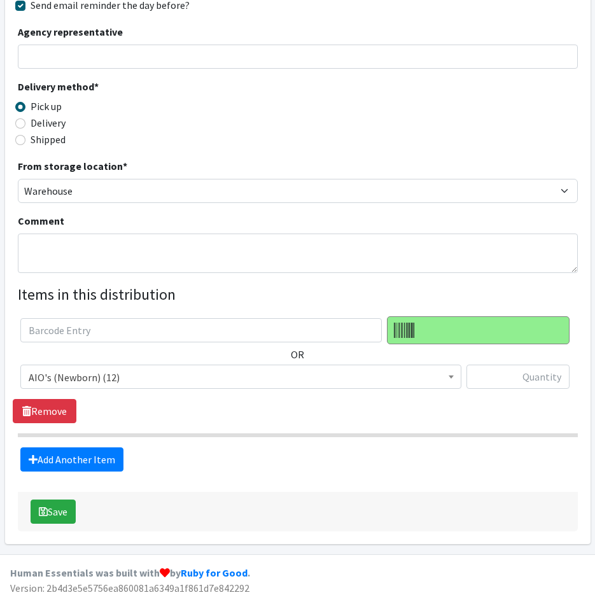
click at [164, 381] on span "AIO's (Newborn) (12)" at bounding box center [241, 378] width 425 height 18
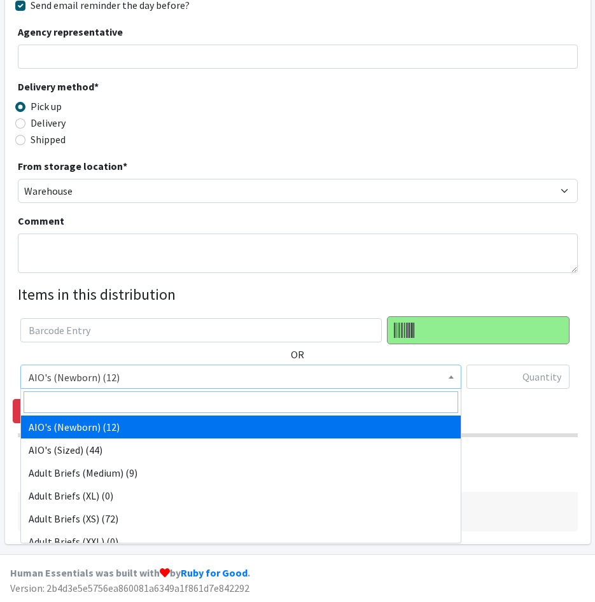
click at [166, 396] on input "search" at bounding box center [241, 403] width 435 height 22
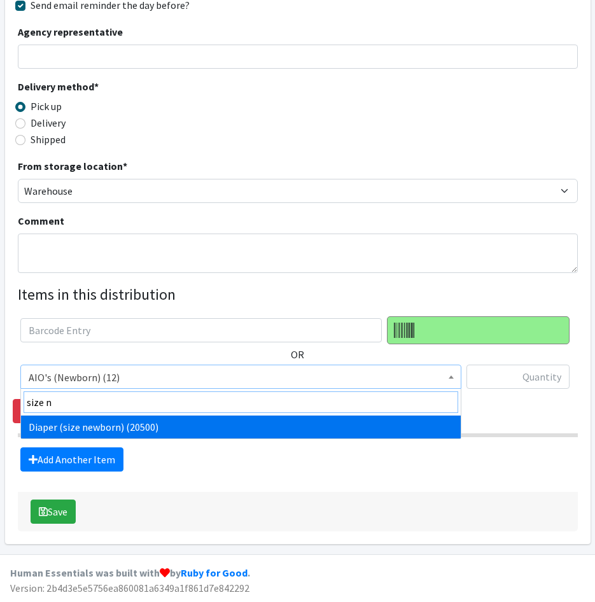
type input "size n"
drag, startPoint x: 192, startPoint y: 427, endPoint x: 501, endPoint y: 377, distance: 312.8
select select "4633"
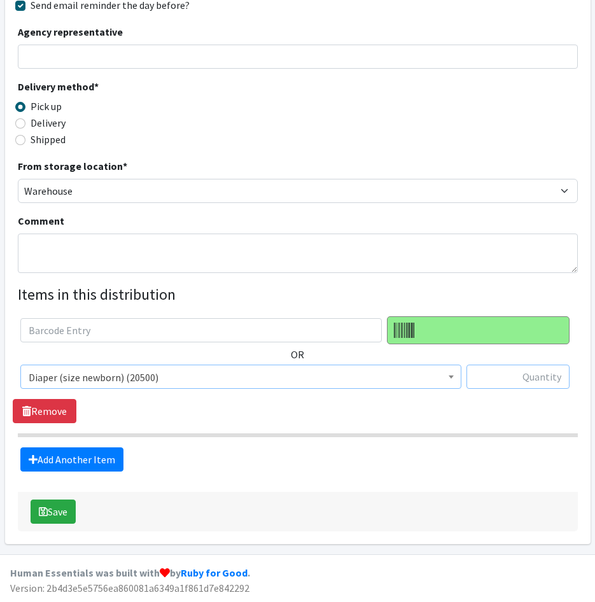
click at [518, 374] on input "text" at bounding box center [518, 377] width 103 height 24
type input "46"
click at [83, 455] on link "Add Another Item" at bounding box center [71, 460] width 103 height 24
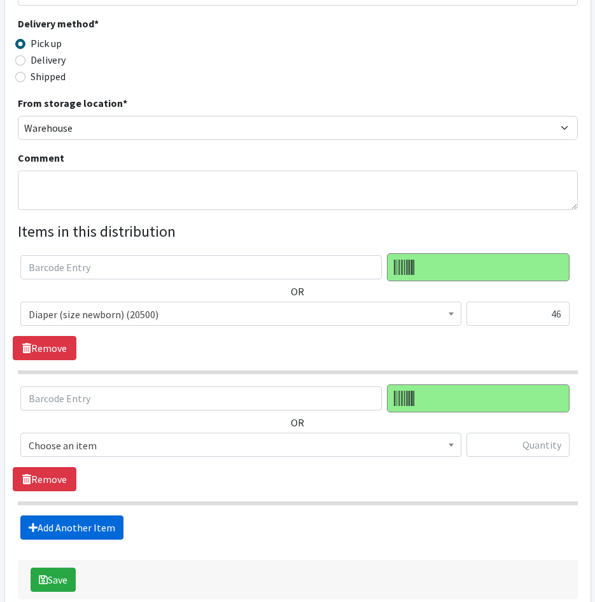
scroll to position [360, 0]
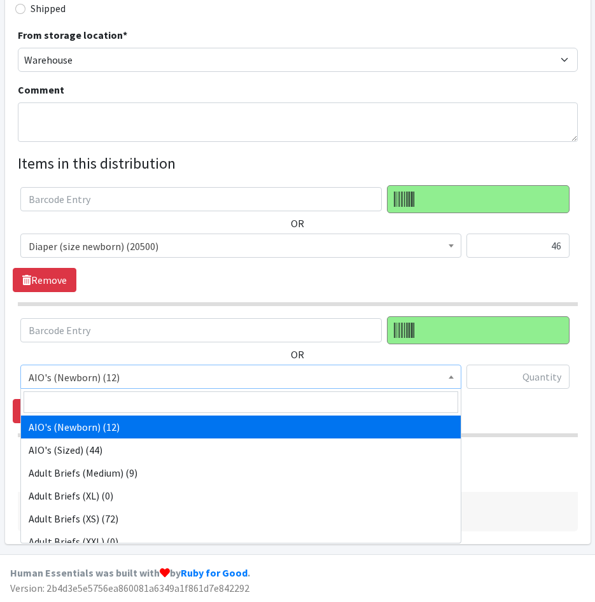
drag, startPoint x: 149, startPoint y: 375, endPoint x: 156, endPoint y: 399, distance: 24.6
click at [150, 379] on span "AIO's (Newborn) (12)" at bounding box center [241, 378] width 425 height 18
click at [157, 402] on input "search" at bounding box center [241, 403] width 435 height 22
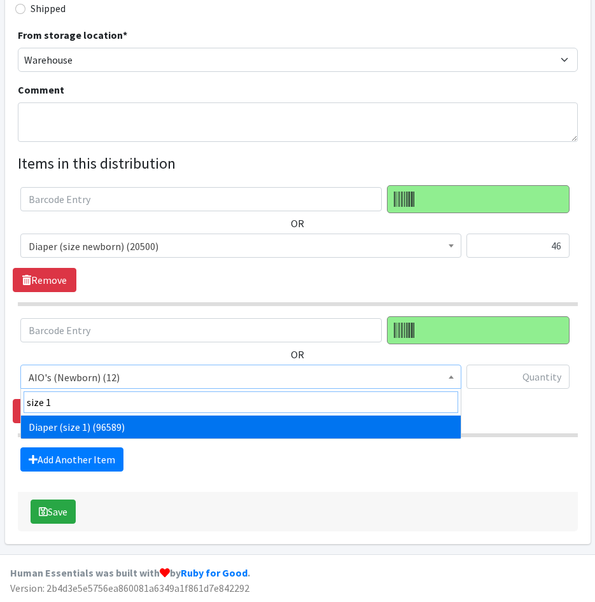
type input "size 1"
select select "4634"
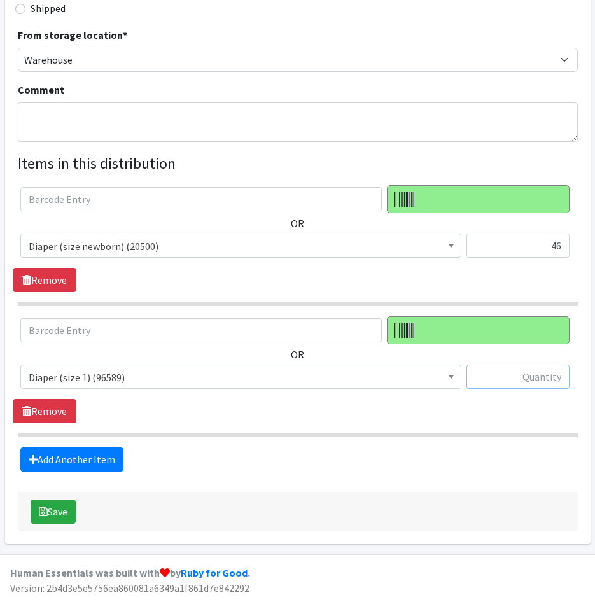
click at [477, 369] on input "text" at bounding box center [518, 377] width 103 height 24
type input "46"
click at [75, 469] on link "Add Another Item" at bounding box center [71, 460] width 103 height 24
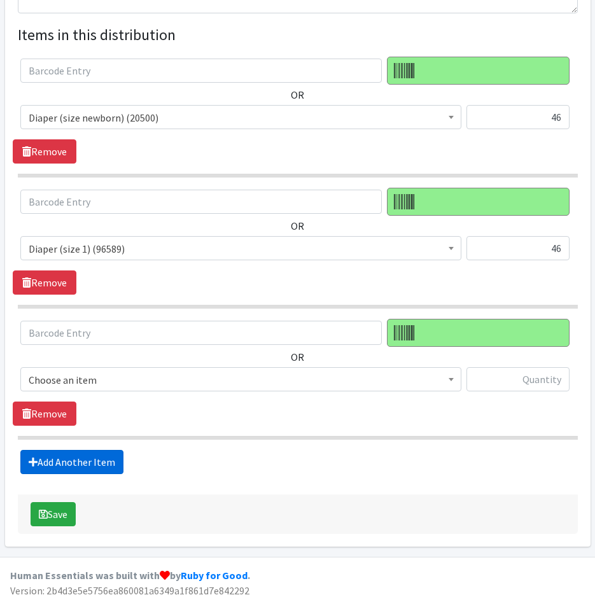
scroll to position [492, 0]
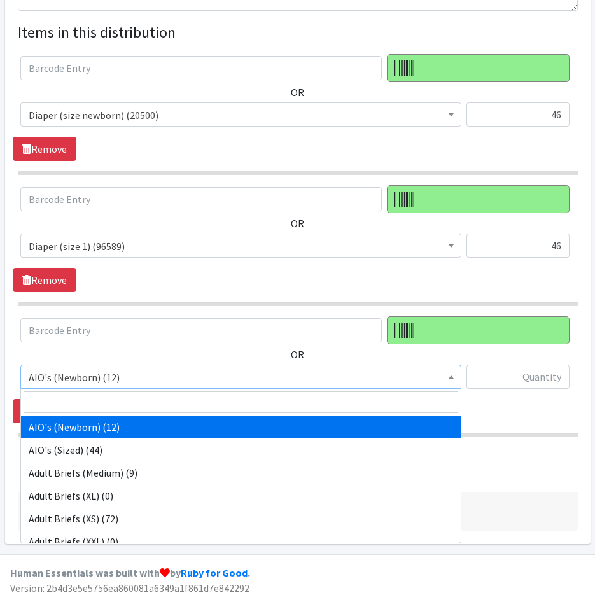
click at [111, 385] on span "AIO's (Newborn) (12)" at bounding box center [241, 378] width 425 height 18
click at [117, 400] on input "search" at bounding box center [241, 403] width 435 height 22
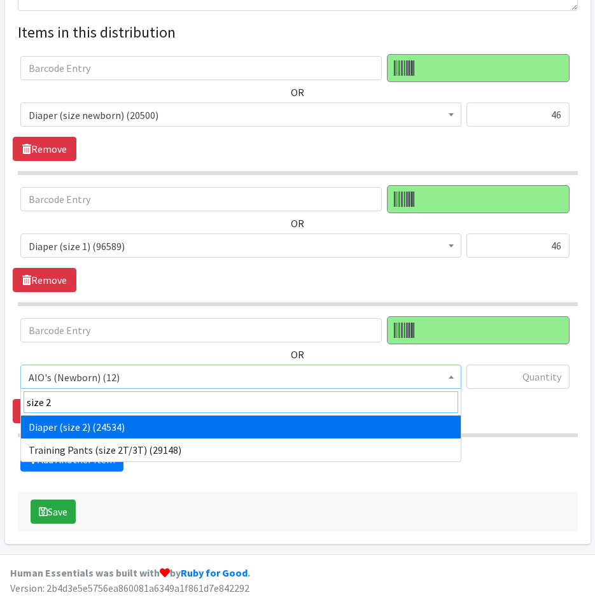
type input "size 2"
drag, startPoint x: 122, startPoint y: 420, endPoint x: 375, endPoint y: 383, distance: 255.6
select select "4635"
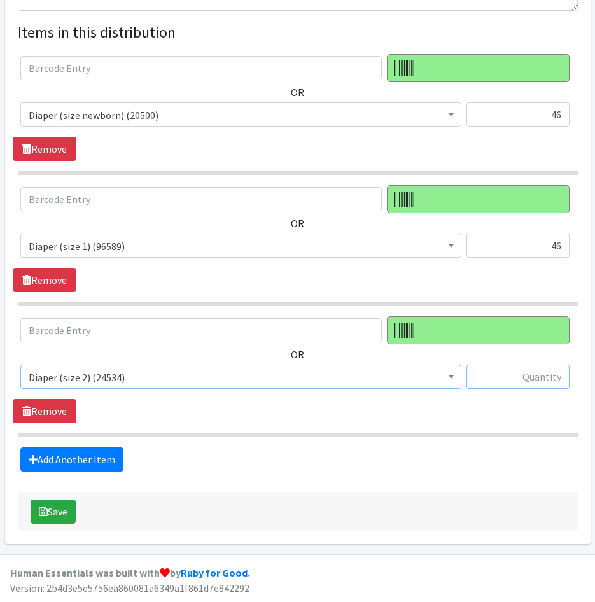
click at [522, 374] on input "text" at bounding box center [518, 377] width 103 height 24
type input "60"
click at [80, 462] on link "Add Another Item" at bounding box center [71, 460] width 103 height 24
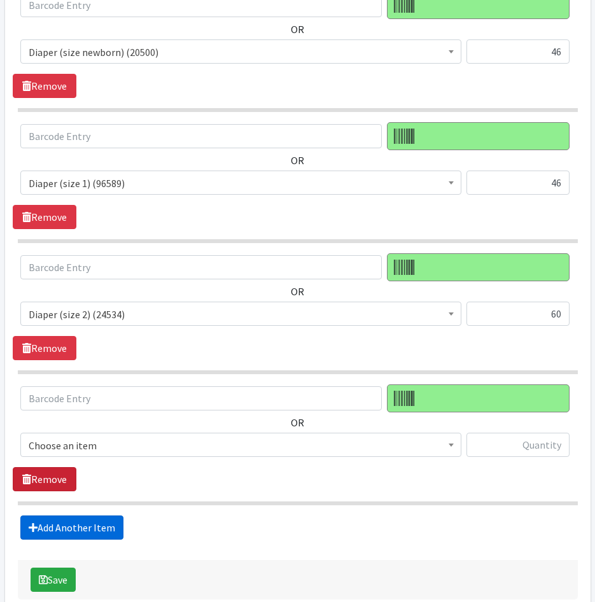
scroll to position [623, 0]
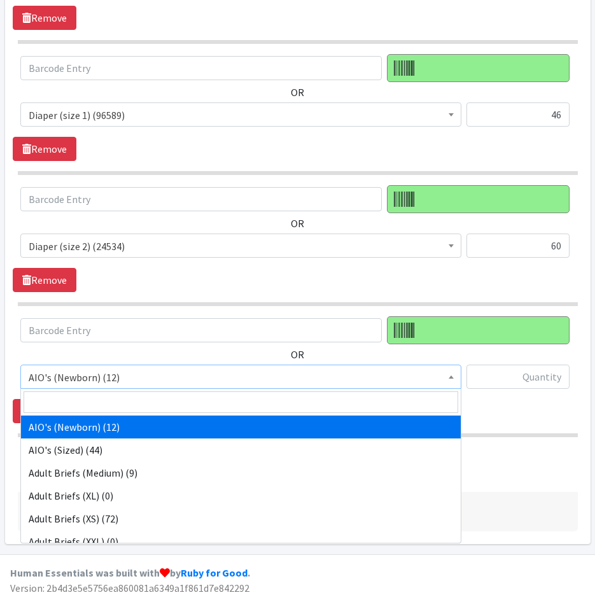
click at [87, 380] on span "AIO's (Newborn) (12)" at bounding box center [241, 378] width 425 height 18
click at [96, 397] on input "search" at bounding box center [241, 403] width 435 height 22
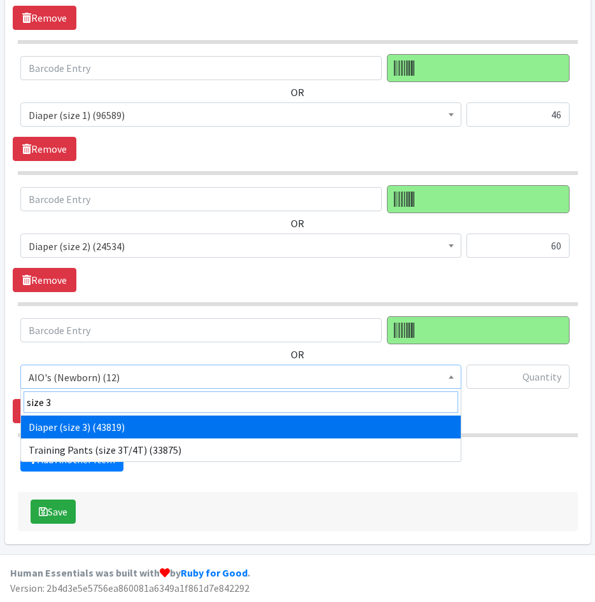
type input "size 3"
select select "4644"
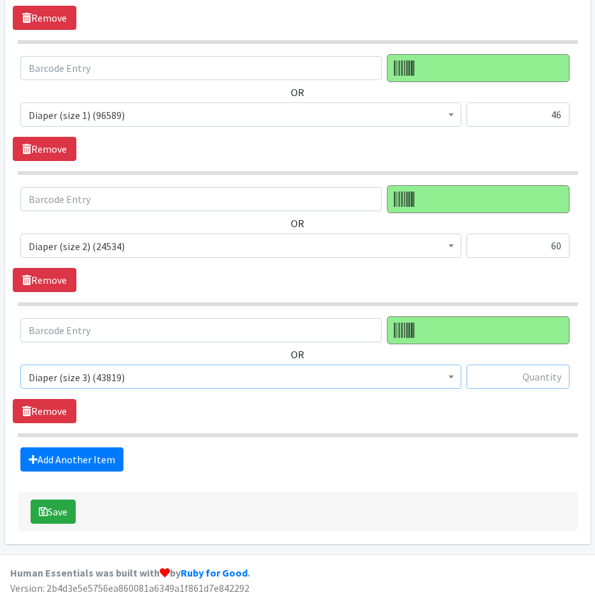
click at [537, 382] on input "text" at bounding box center [518, 377] width 103 height 24
type input "60"
click at [99, 460] on link "Add Another Item" at bounding box center [71, 460] width 103 height 24
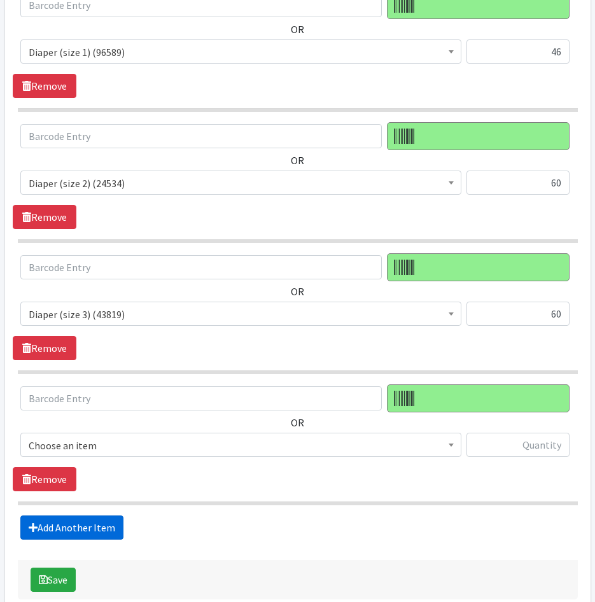
scroll to position [754, 0]
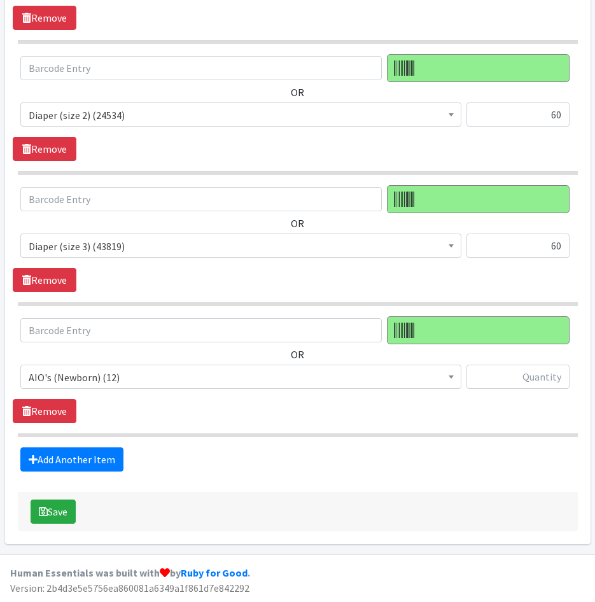
click at [116, 387] on span "AIO's (Newborn) (12)" at bounding box center [240, 377] width 441 height 24
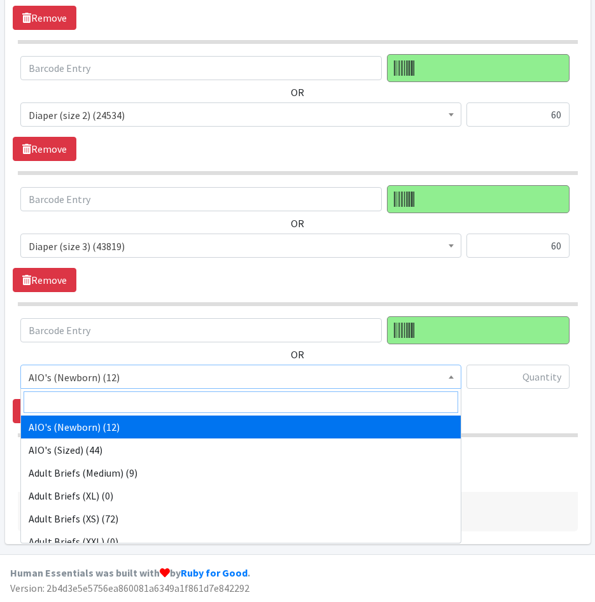
click at [119, 402] on input "search" at bounding box center [241, 403] width 435 height 22
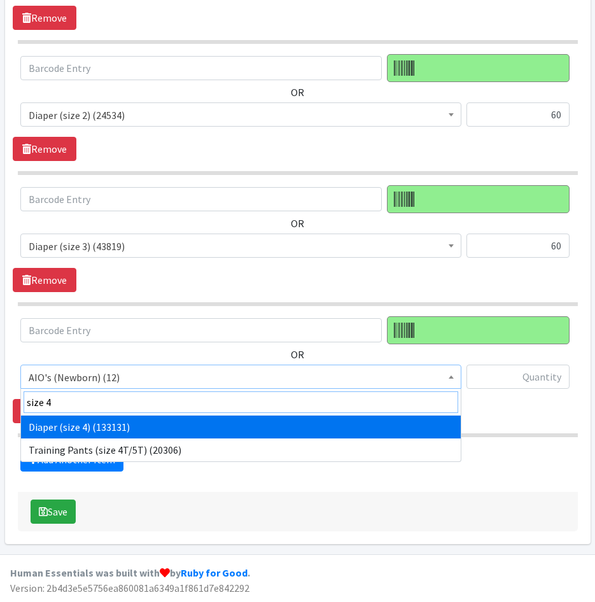
type input "size 4"
drag, startPoint x: 99, startPoint y: 421, endPoint x: 178, endPoint y: 402, distance: 81.1
select select "4645"
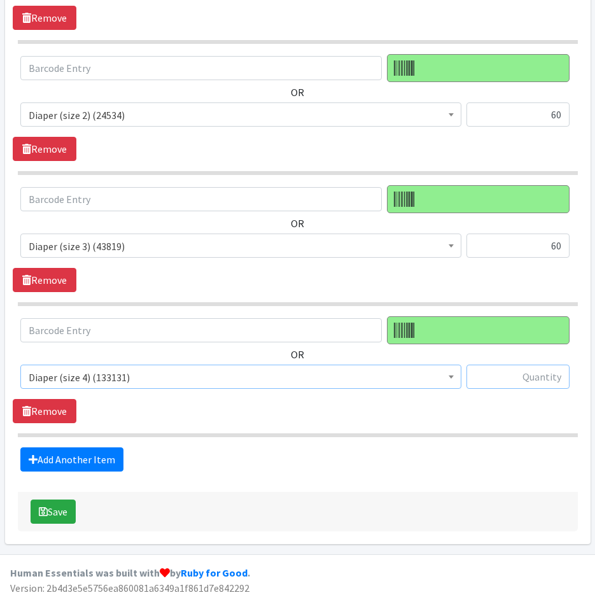
click at [487, 375] on input "text" at bounding box center [518, 377] width 103 height 24
type input "60"
click at [68, 455] on link "Add Another Item" at bounding box center [71, 460] width 103 height 24
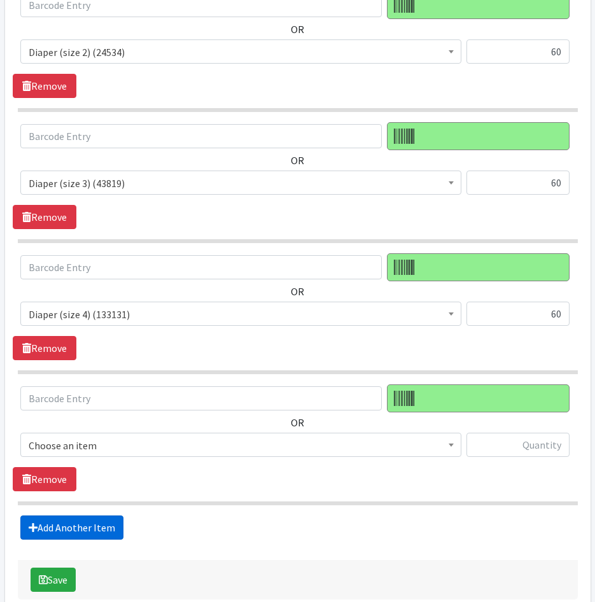
scroll to position [885, 0]
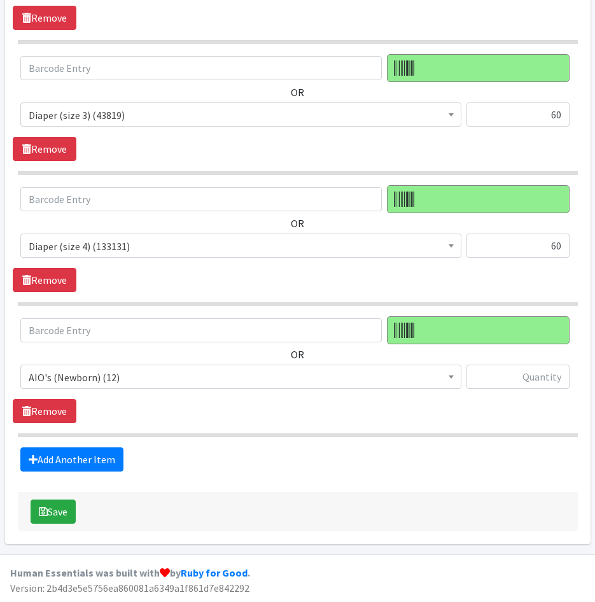
click at [75, 381] on span "AIO's (Newborn) (12)" at bounding box center [241, 378] width 425 height 18
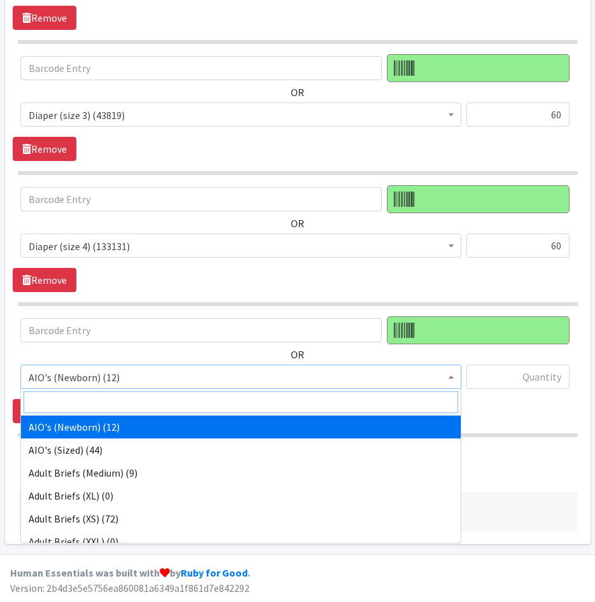
click at [80, 398] on input "search" at bounding box center [241, 403] width 435 height 22
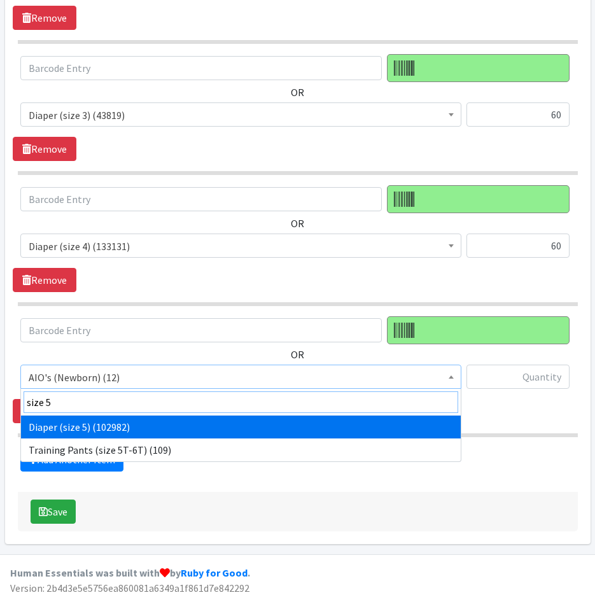
type input "size 5"
drag, startPoint x: 115, startPoint y: 425, endPoint x: 392, endPoint y: 404, distance: 277.2
select select "4646"
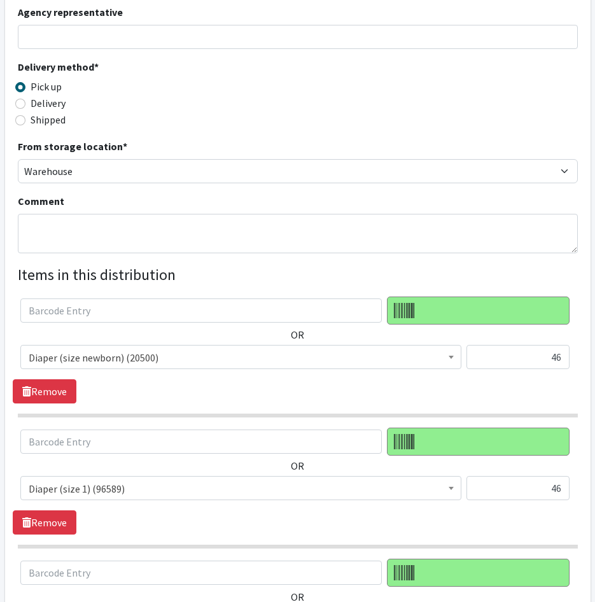
scroll to position [248, 0]
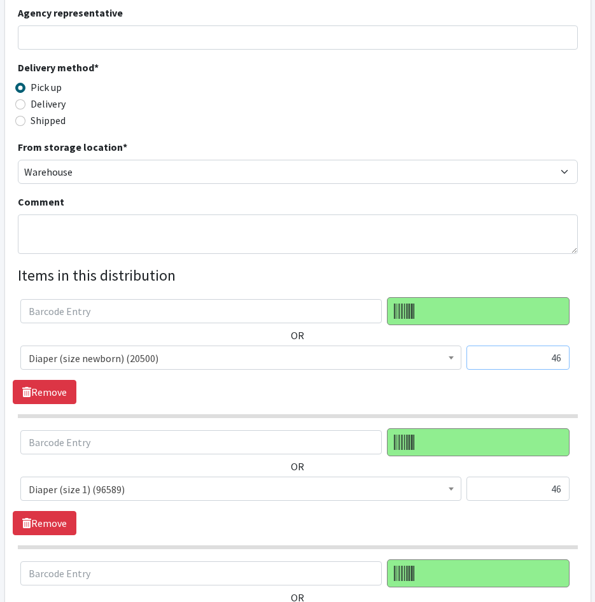
drag, startPoint x: 543, startPoint y: 358, endPoint x: 608, endPoint y: 360, distance: 64.4
click at [595, 360] on html "User Guide 0 Pick-ups remaining this week View Calendar 6 6 Requests 0 Partner …" at bounding box center [297, 496] width 595 height 1488
type input "1150"
drag, startPoint x: 533, startPoint y: 504, endPoint x: 595, endPoint y: 492, distance: 63.6
click at [595, 492] on html "User Guide 0 Pick-ups remaining this week View Calendar 6 6 Requests 0 Partner …" at bounding box center [297, 496] width 595 height 1488
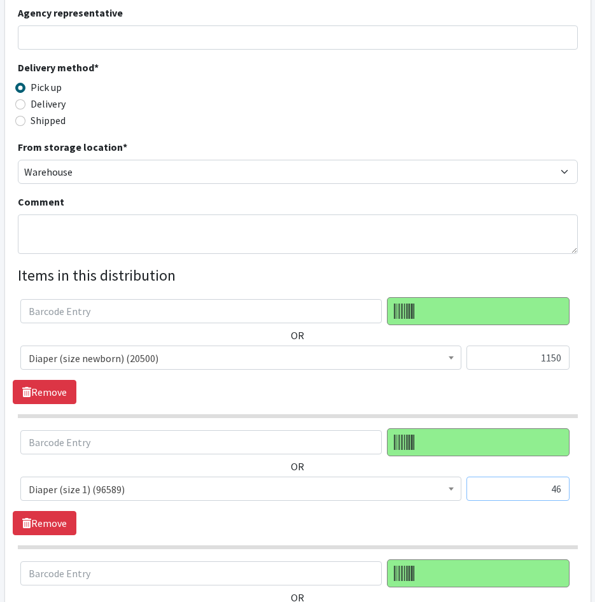
drag, startPoint x: 538, startPoint y: 488, endPoint x: 608, endPoint y: 492, distance: 69.6
click at [595, 492] on html "User Guide 0 Pick-ups remaining this week View Calendar 6 6 Requests 0 Partner …" at bounding box center [297, 496] width 595 height 1488
type input "1150"
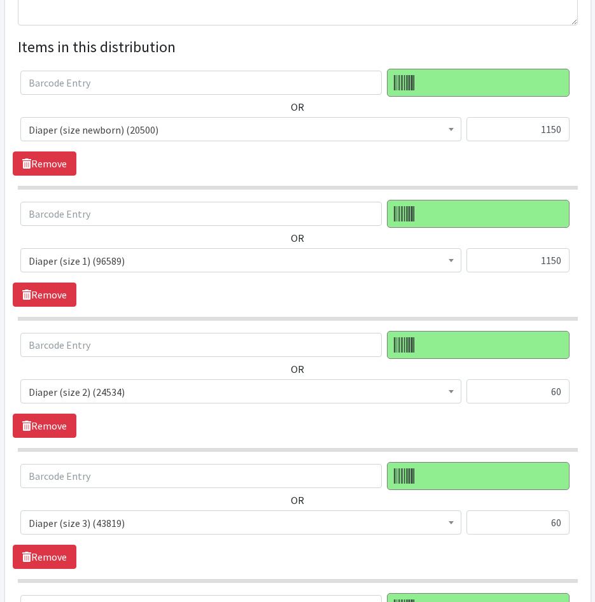
scroll to position [503, 0]
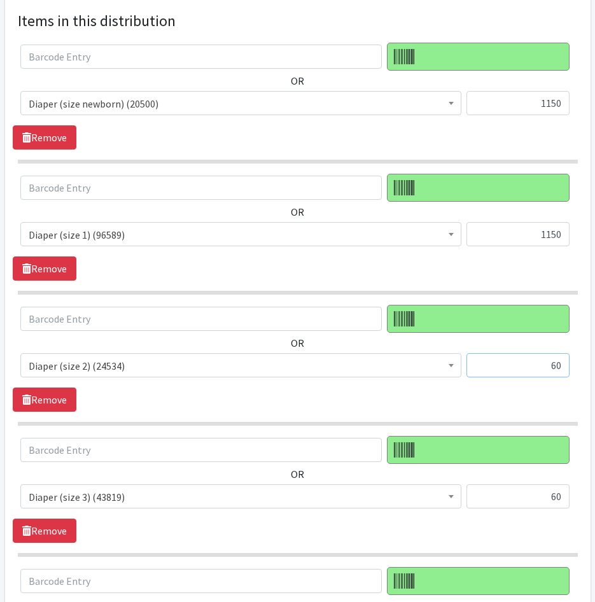
drag, startPoint x: 560, startPoint y: 366, endPoint x: 608, endPoint y: 360, distance: 48.2
click at [595, 360] on html "User Guide 0 Pick-ups remaining this week View Calendar 6 6 Requests 0 Partner …" at bounding box center [297, 241] width 595 height 1488
type input "1500"
drag, startPoint x: 542, startPoint y: 492, endPoint x: 608, endPoint y: 502, distance: 66.5
click at [595, 502] on html "User Guide 0 Pick-ups remaining this week View Calendar 6 6 Requests 0 Partner …" at bounding box center [297, 241] width 595 height 1488
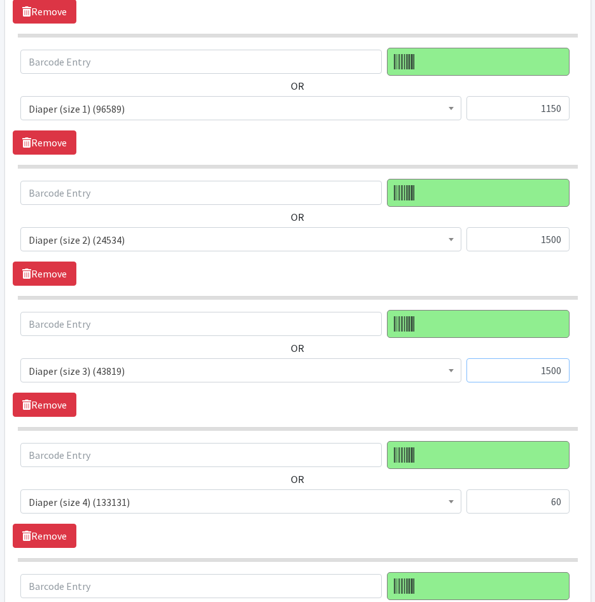
scroll to position [822, 0]
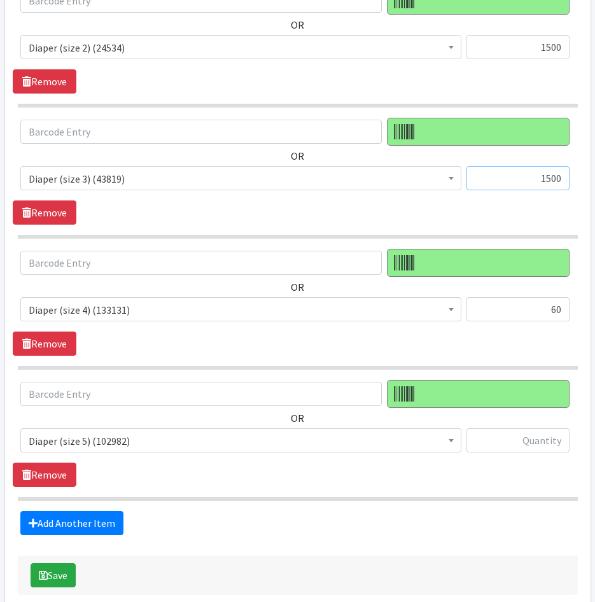
type input "1500"
drag, startPoint x: 567, startPoint y: 315, endPoint x: 515, endPoint y: 317, distance: 51.6
click at [515, 317] on input "60" at bounding box center [518, 309] width 103 height 24
type input "1500"
click at [557, 448] on input "text" at bounding box center [518, 441] width 103 height 24
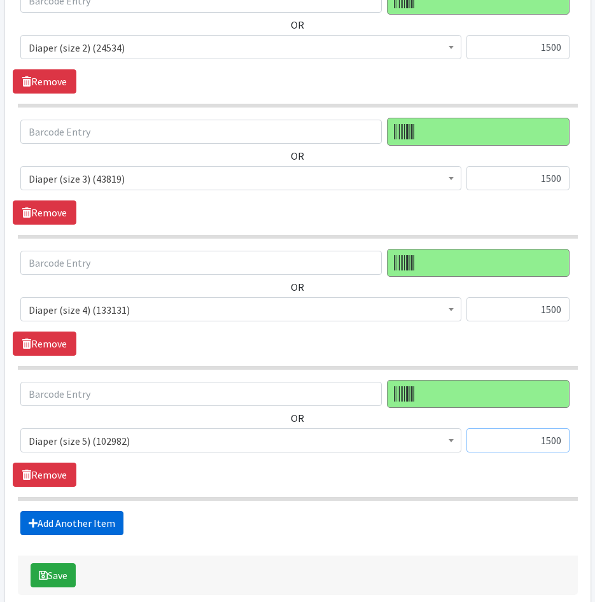
type input "1500"
click at [95, 522] on link "Add Another Item" at bounding box center [71, 523] width 103 height 24
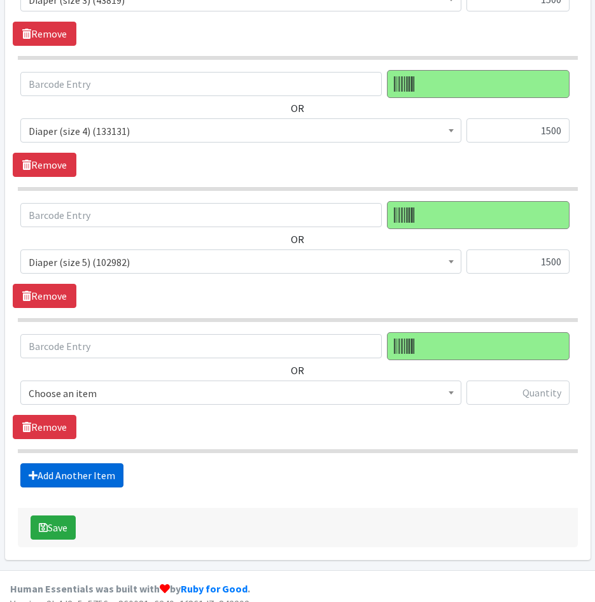
scroll to position [1016, 0]
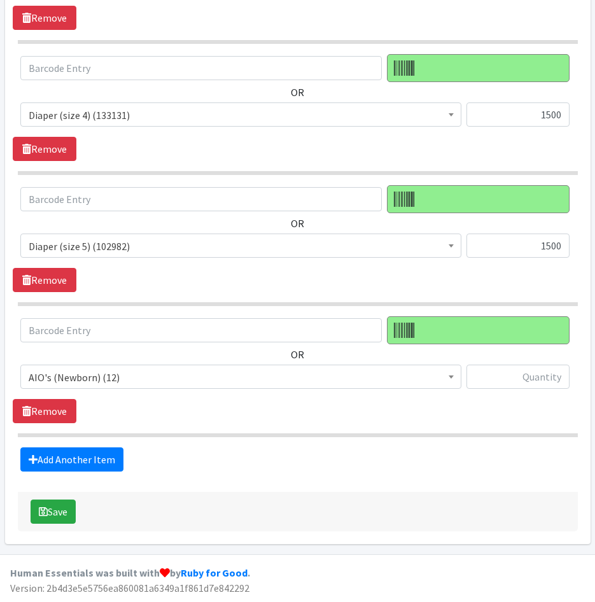
click at [129, 378] on span "AIO's (Newborn) (12)" at bounding box center [241, 378] width 425 height 18
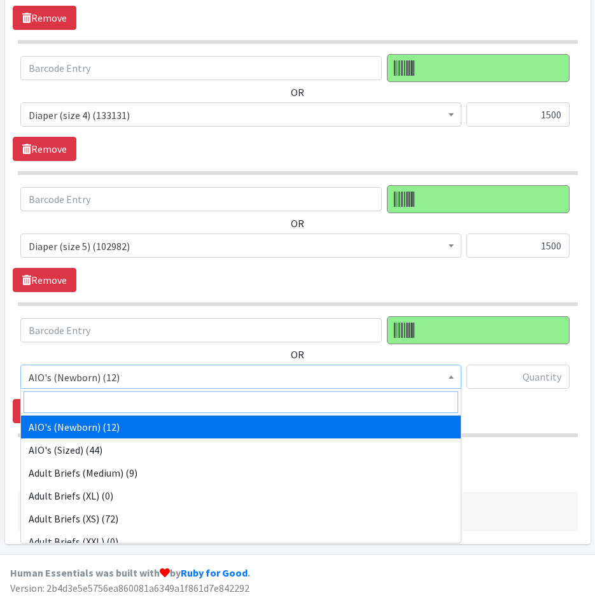
click at [137, 402] on input "search" at bounding box center [241, 403] width 435 height 22
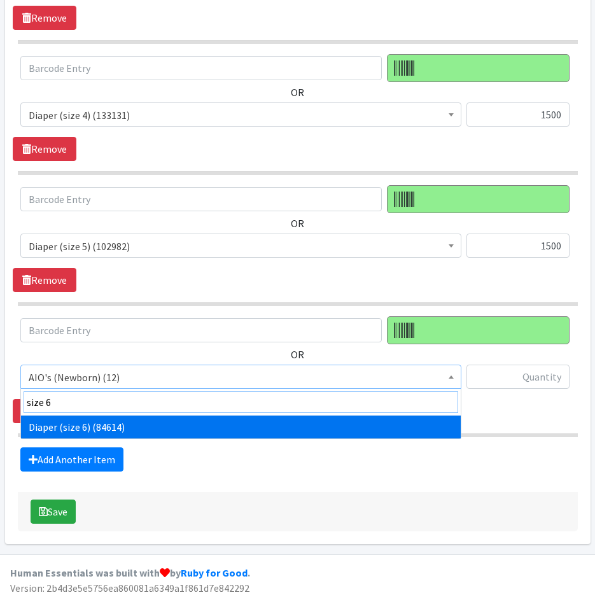
type input "size 6"
select select "4649"
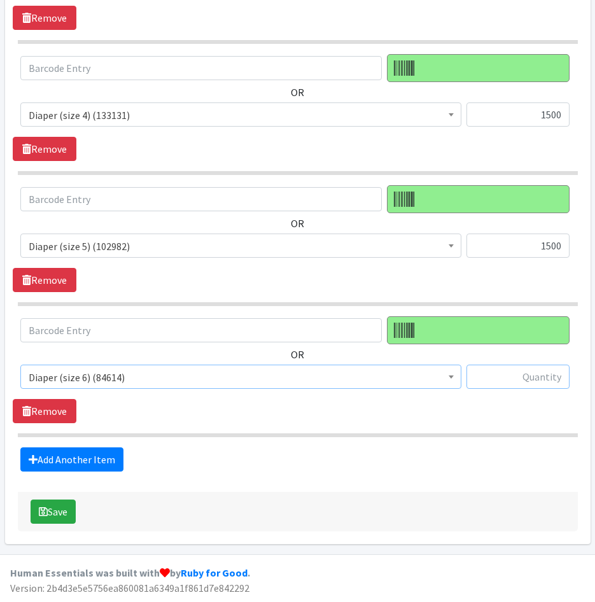
click at [543, 378] on input "text" at bounding box center [518, 377] width 103 height 24
type input "1500"
click at [76, 455] on link "Add Another Item" at bounding box center [71, 460] width 103 height 24
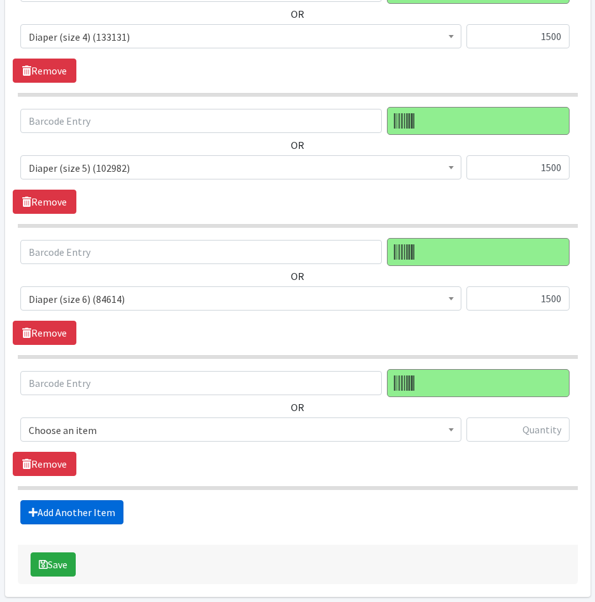
scroll to position [1148, 0]
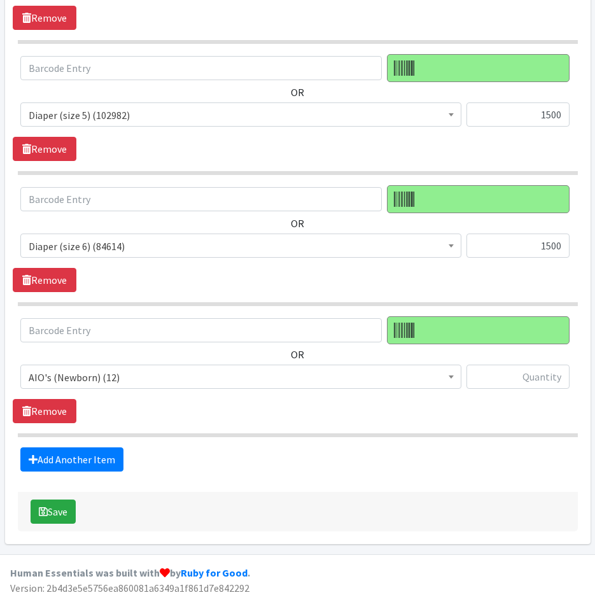
drag, startPoint x: 162, startPoint y: 372, endPoint x: 166, endPoint y: 382, distance: 10.7
click at [164, 377] on span "AIO's (Newborn) (12)" at bounding box center [241, 378] width 425 height 18
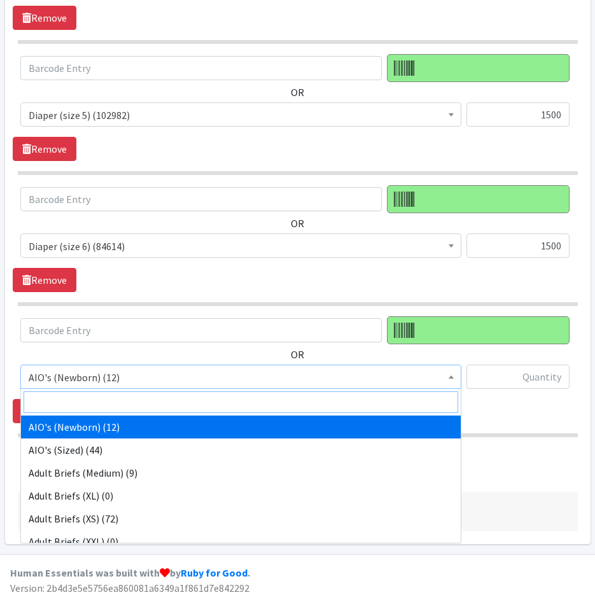
click at [173, 398] on input "search" at bounding box center [241, 403] width 435 height 22
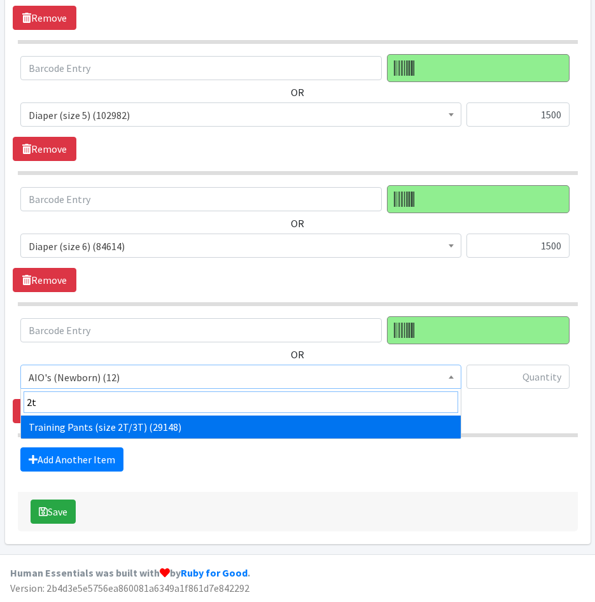
type input "2t"
select select "5865"
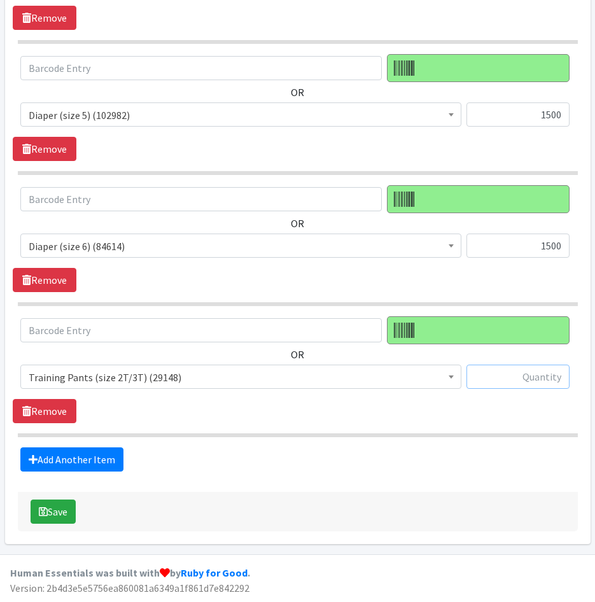
click at [515, 382] on input "text" at bounding box center [518, 377] width 103 height 24
type input "3"
type input "250"
click at [44, 458] on link "Add Another Item" at bounding box center [71, 460] width 103 height 24
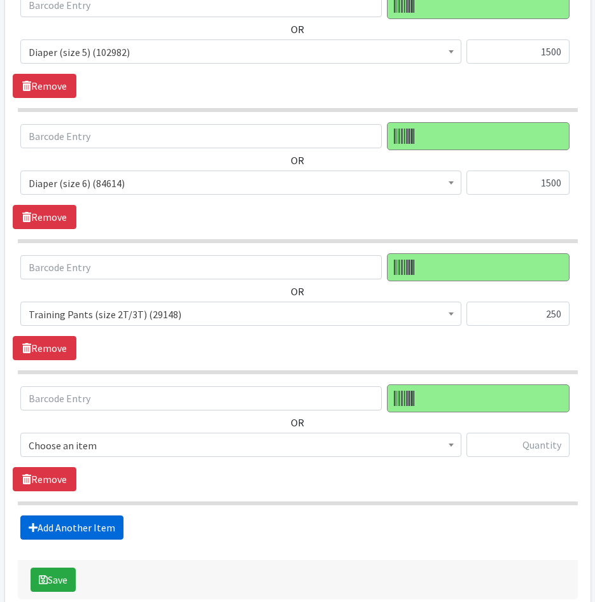
scroll to position [1279, 0]
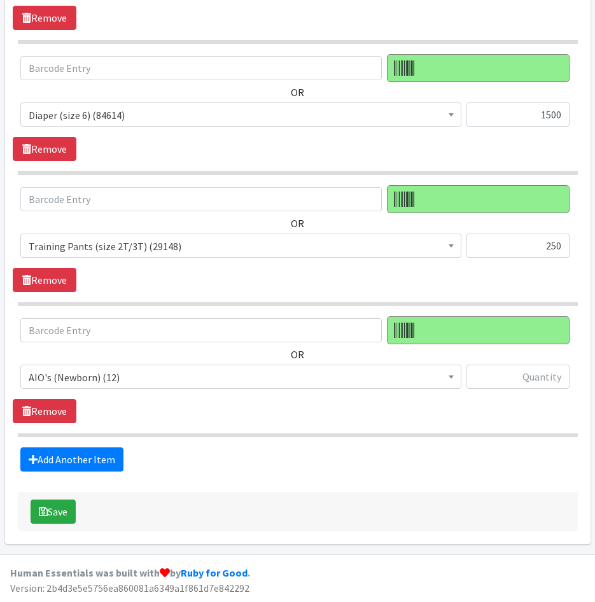
click at [144, 372] on span "AIO's (Newborn) (12)" at bounding box center [241, 378] width 425 height 18
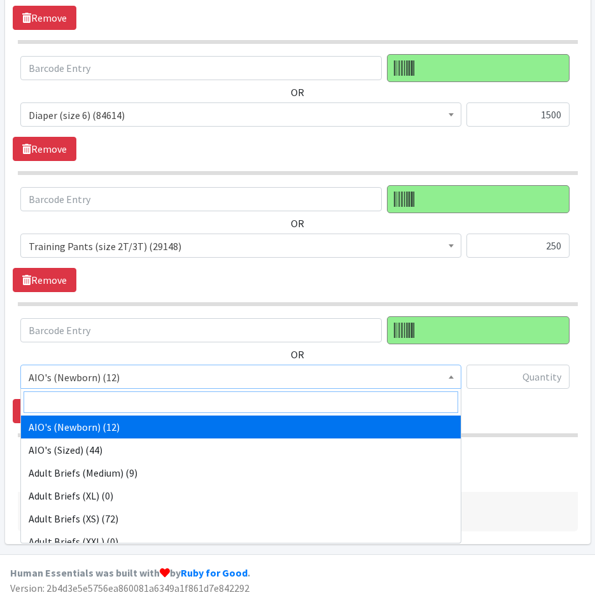
click at [148, 398] on input "search" at bounding box center [241, 403] width 435 height 22
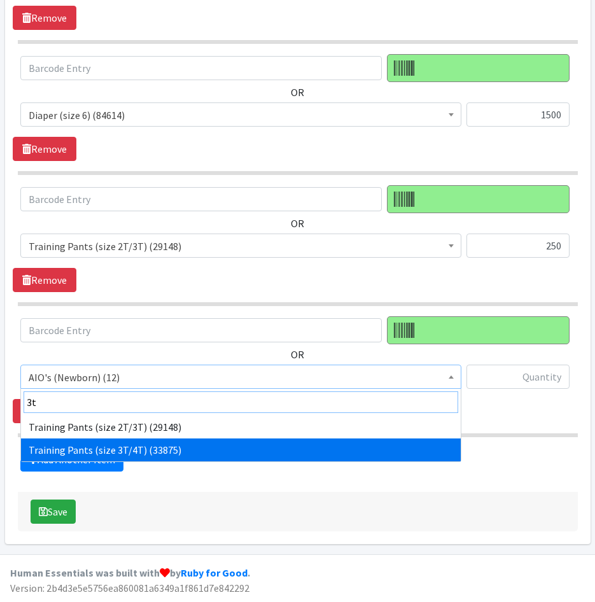
type input "3t"
drag, startPoint x: 170, startPoint y: 445, endPoint x: 392, endPoint y: 424, distance: 222.6
select select "5866"
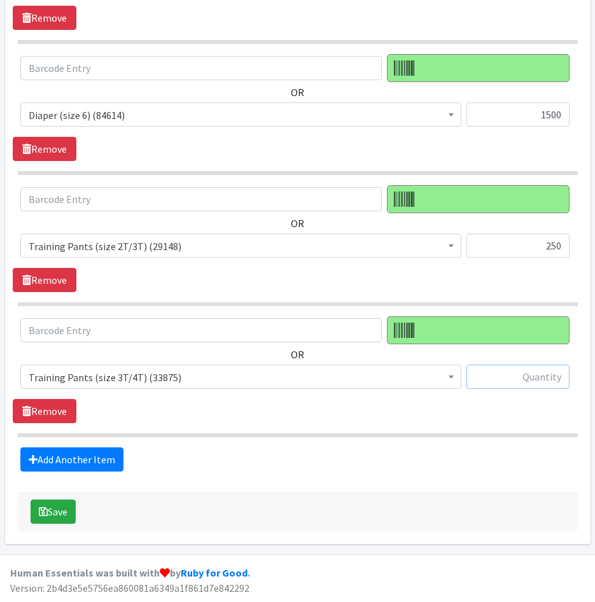
click at [521, 383] on input "text" at bounding box center [518, 377] width 103 height 24
type input "375"
click at [46, 464] on link "Add Another Item" at bounding box center [71, 460] width 103 height 24
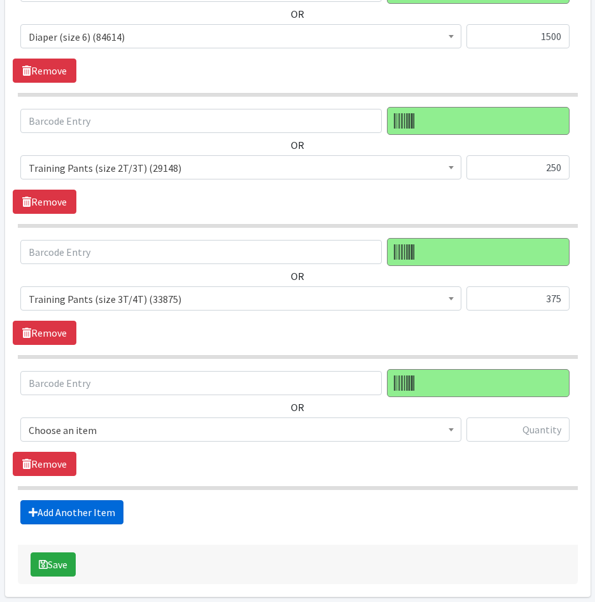
scroll to position [1410, 0]
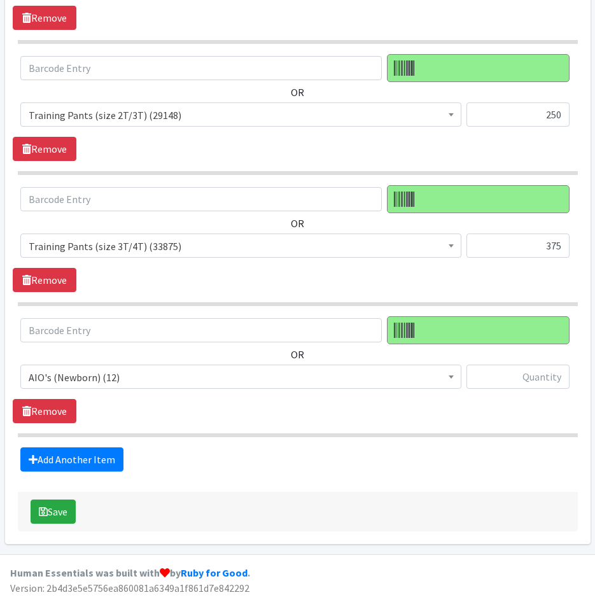
drag, startPoint x: 200, startPoint y: 380, endPoint x: 203, endPoint y: 388, distance: 9.3
click at [200, 380] on span "AIO's (Newborn) (12)" at bounding box center [241, 378] width 425 height 18
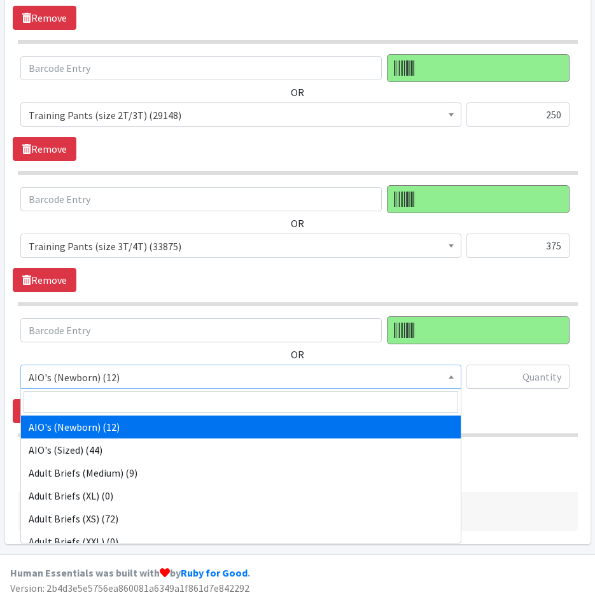
click at [209, 414] on span at bounding box center [241, 402] width 440 height 27
click at [206, 400] on input "search" at bounding box center [241, 403] width 435 height 22
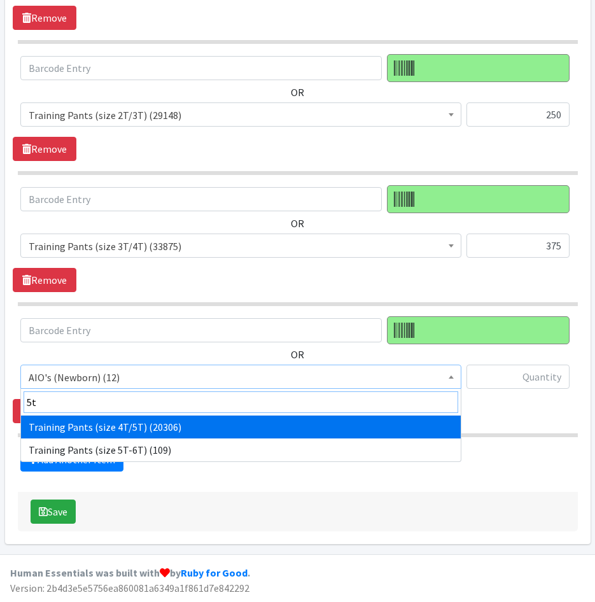
type input "5t"
drag, startPoint x: 188, startPoint y: 421, endPoint x: 480, endPoint y: 381, distance: 295.1
select select "5867"
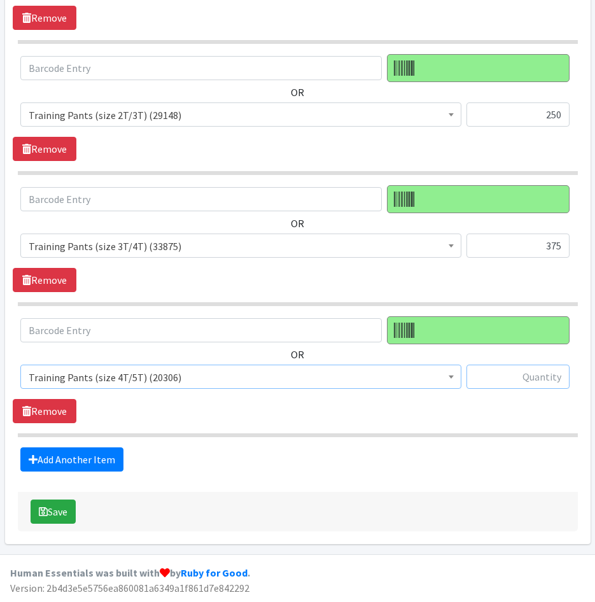
click at [527, 380] on input "text" at bounding box center [518, 377] width 103 height 24
type input "500"
click at [100, 457] on link "Add Another Item" at bounding box center [71, 460] width 103 height 24
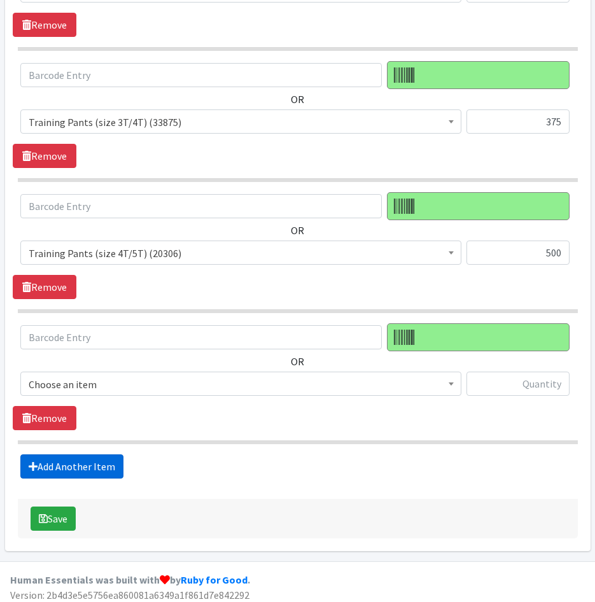
scroll to position [1541, 0]
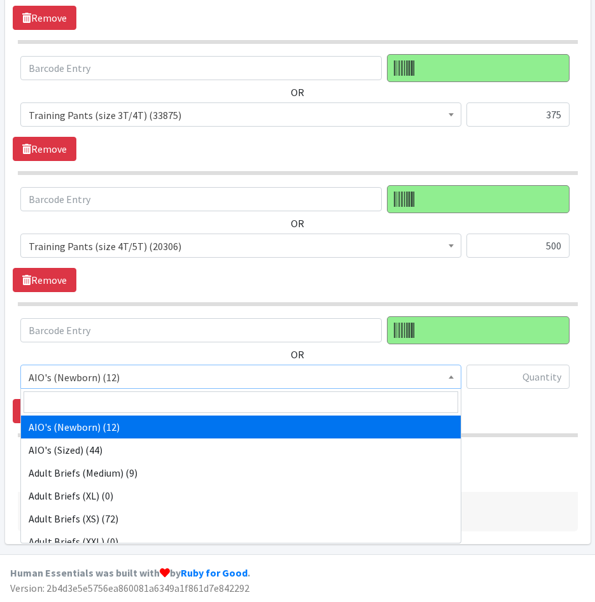
click at [130, 373] on span "AIO's (Newborn) (12)" at bounding box center [241, 378] width 425 height 18
click at [139, 402] on input "search" at bounding box center [241, 403] width 435 height 22
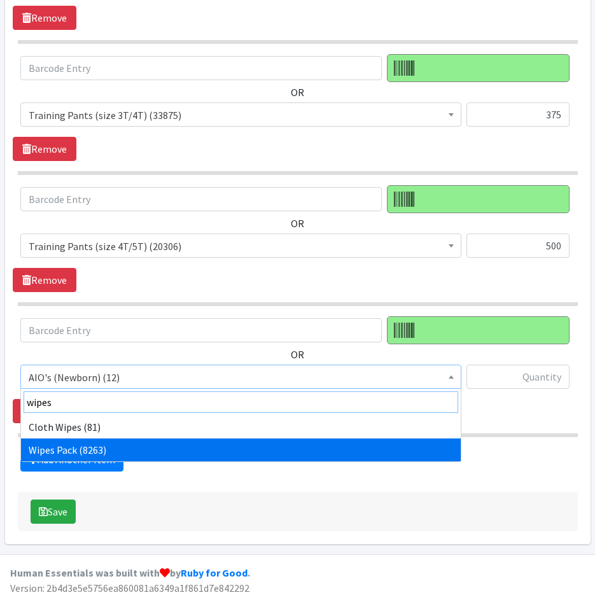
type input "wipes"
select select "4665"
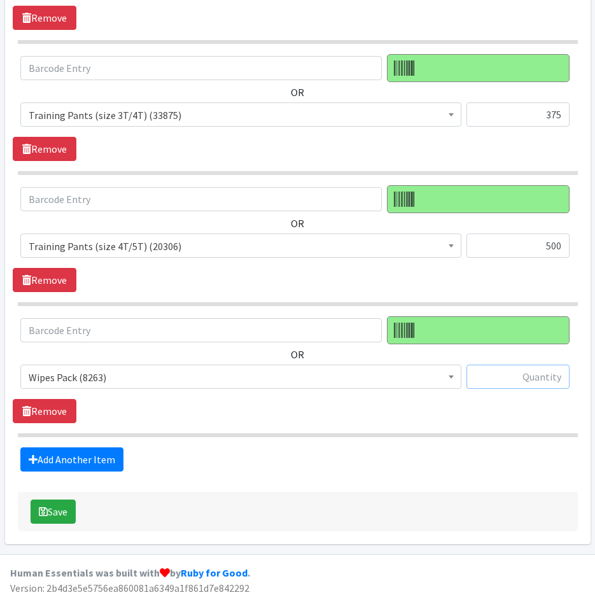
click at [502, 378] on input "text" at bounding box center [518, 377] width 103 height 24
type input "50"
click at [41, 454] on link "Add Another Item" at bounding box center [71, 460] width 103 height 24
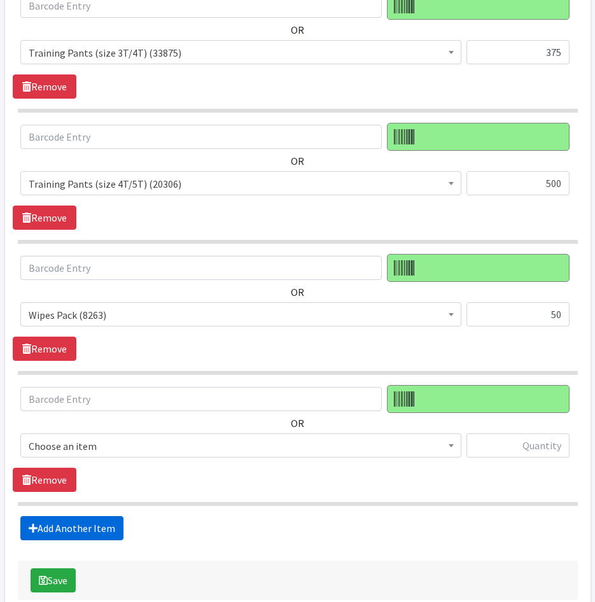
scroll to position [1672, 0]
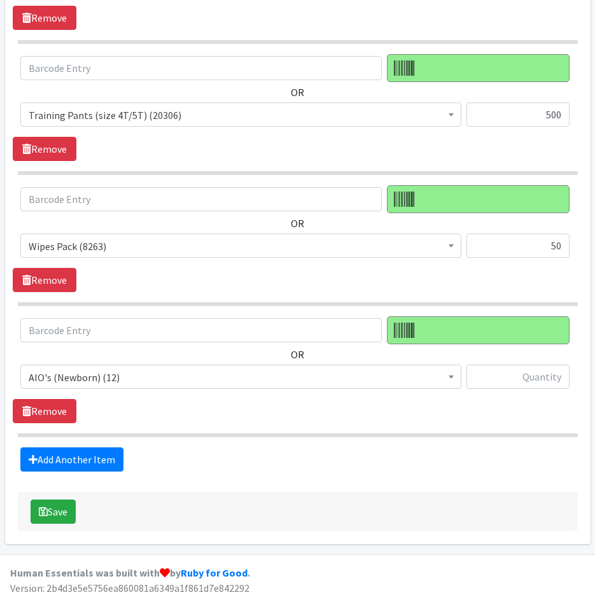
click at [94, 378] on span "AIO's (Newborn) (12)" at bounding box center [241, 378] width 425 height 18
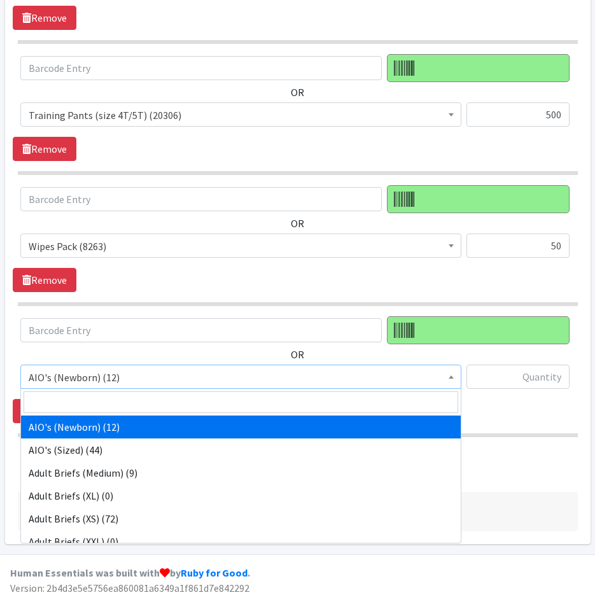
click at [104, 399] on input "search" at bounding box center [241, 403] width 435 height 22
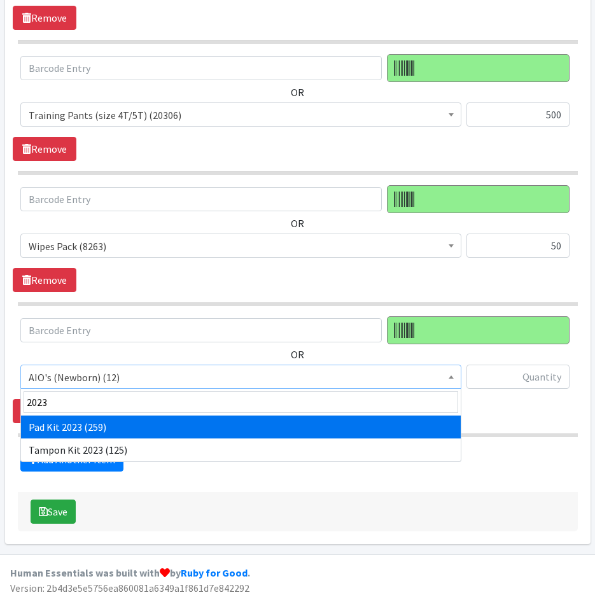
type input "2023"
drag, startPoint x: 106, startPoint y: 425, endPoint x: 432, endPoint y: 381, distance: 328.9
select select "12686"
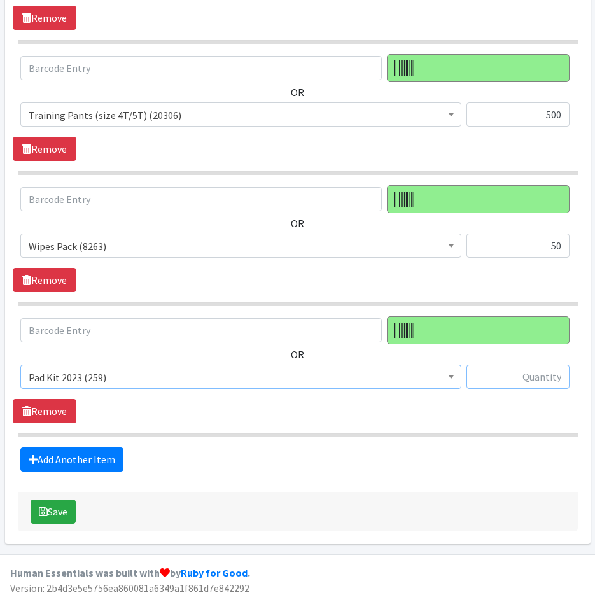
click at [545, 367] on input "text" at bounding box center [518, 377] width 103 height 24
type input "100"
click at [56, 453] on link "Add Another Item" at bounding box center [71, 460] width 103 height 24
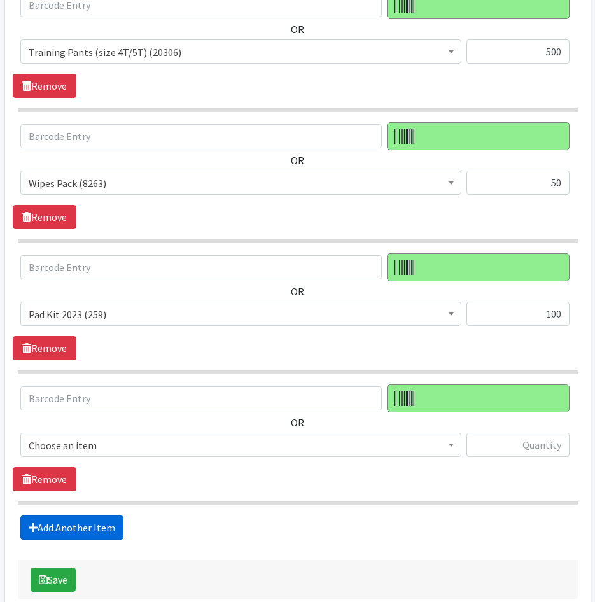
scroll to position [1804, 0]
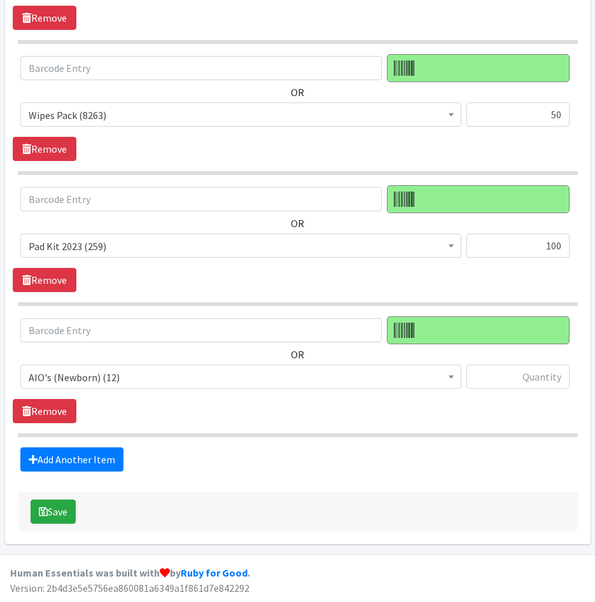
click at [130, 378] on span "AIO's (Newborn) (12)" at bounding box center [241, 378] width 425 height 18
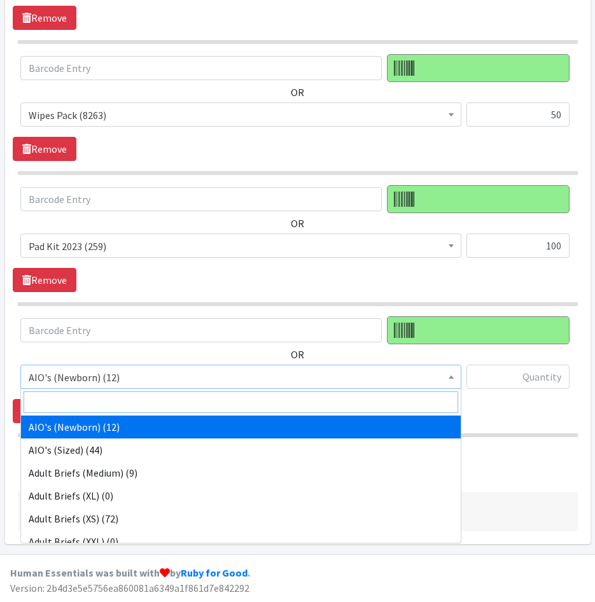
click at [136, 407] on input "search" at bounding box center [241, 403] width 435 height 22
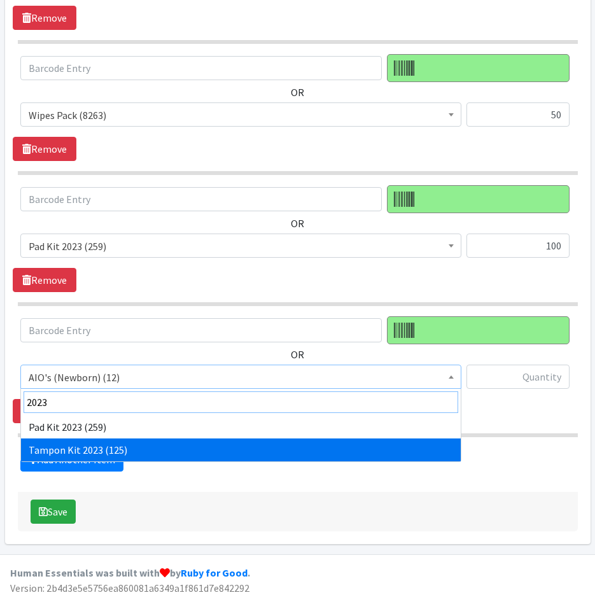
type input "2023"
drag, startPoint x: 150, startPoint y: 447, endPoint x: 166, endPoint y: 446, distance: 16.6
select select "12643"
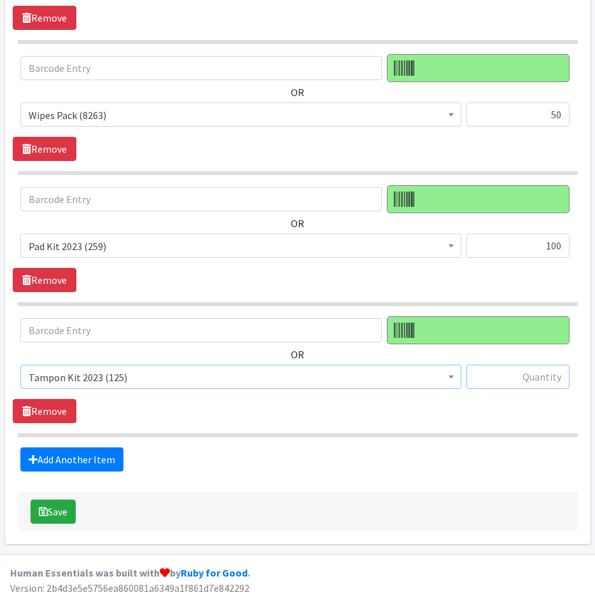
click at [522, 381] on input "text" at bounding box center [518, 377] width 103 height 24
type input "100"
click at [476, 432] on section "OR AIO's (Newborn) (12) AIO's (Sized) (44) Adult Briefs (Medium) (9) Adult Brie…" at bounding box center [298, 377] width 560 height 121
click at [68, 513] on button "Save" at bounding box center [53, 512] width 45 height 24
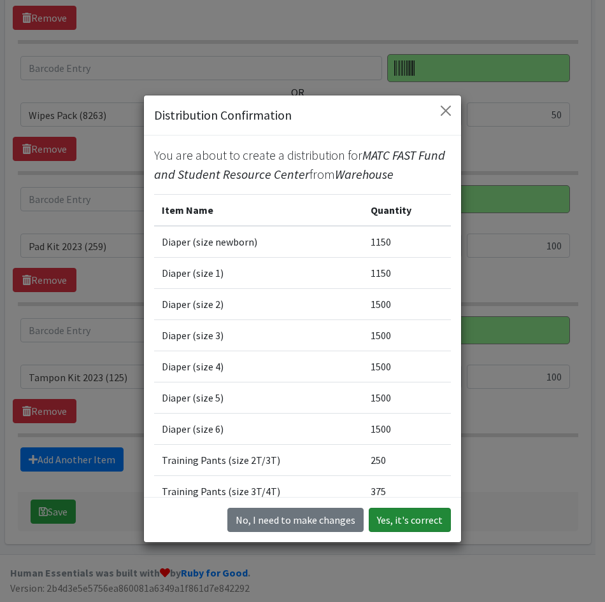
click at [399, 518] on button "Yes, it's correct" at bounding box center [410, 520] width 82 height 24
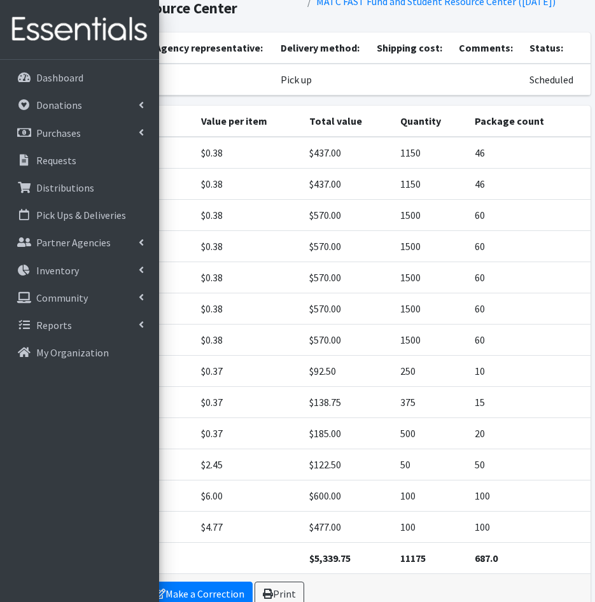
scroll to position [183, 0]
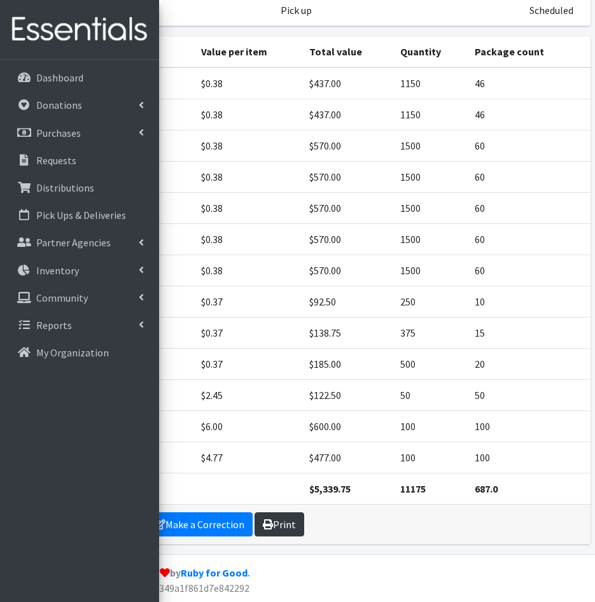
click at [272, 526] on link "Print" at bounding box center [280, 525] width 50 height 24
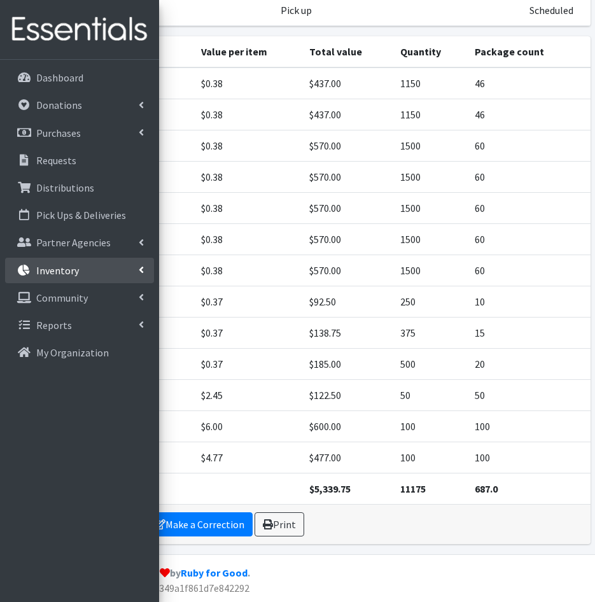
click at [64, 271] on p "Inventory" at bounding box center [57, 270] width 43 height 13
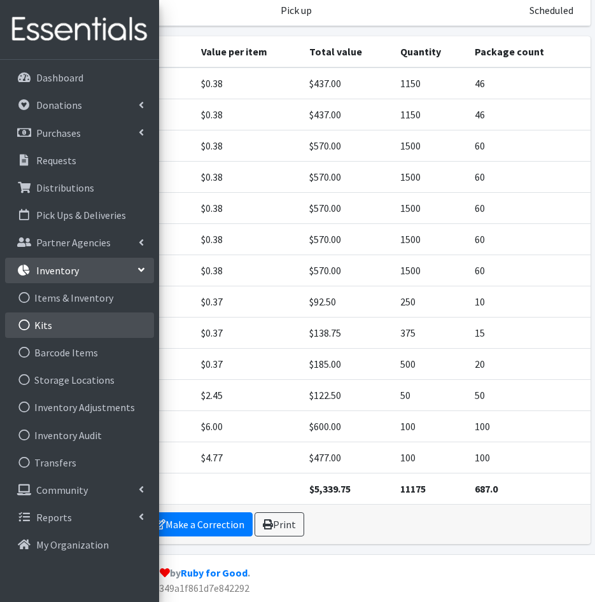
click at [59, 329] on link "Kits" at bounding box center [79, 325] width 149 height 25
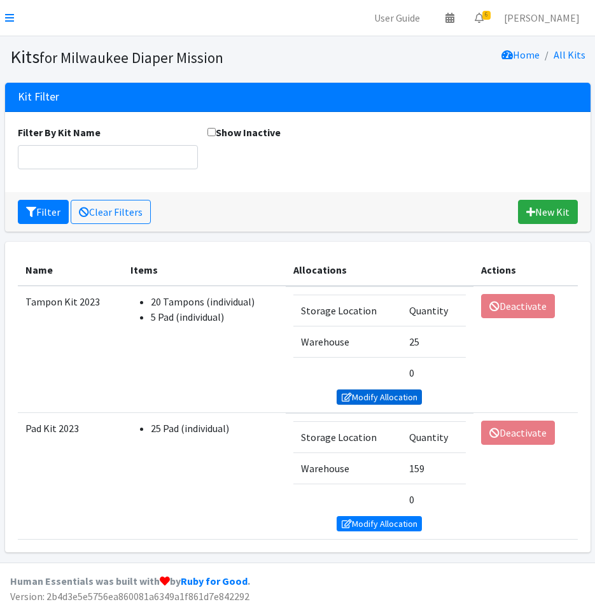
click at [345, 395] on icon at bounding box center [347, 397] width 10 height 9
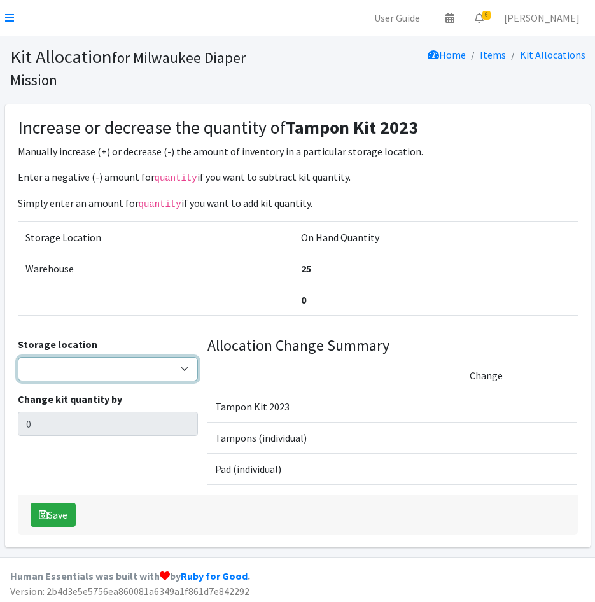
click at [94, 364] on select "Warehouse" at bounding box center [108, 369] width 180 height 24
select select "126"
click at [18, 357] on select "Warehouse" at bounding box center [108, 369] width 180 height 24
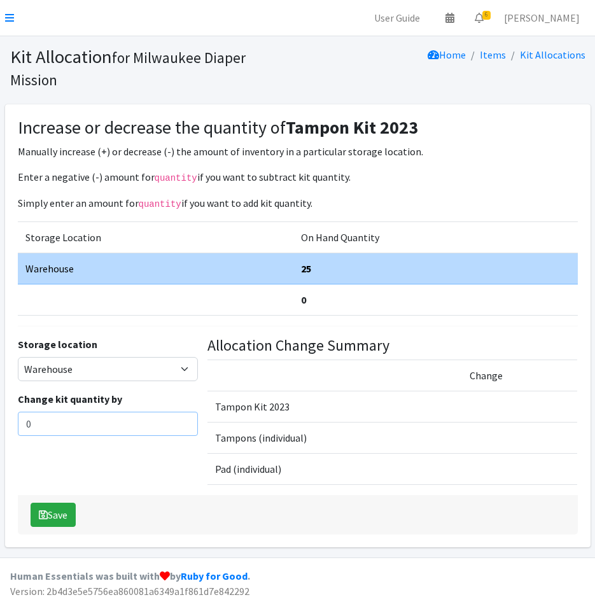
drag, startPoint x: 59, startPoint y: 418, endPoint x: 13, endPoint y: 418, distance: 45.9
click at [13, 418] on div "Storage location [GEOGRAPHIC_DATA] Change kit quantity by 0" at bounding box center [108, 416] width 190 height 159
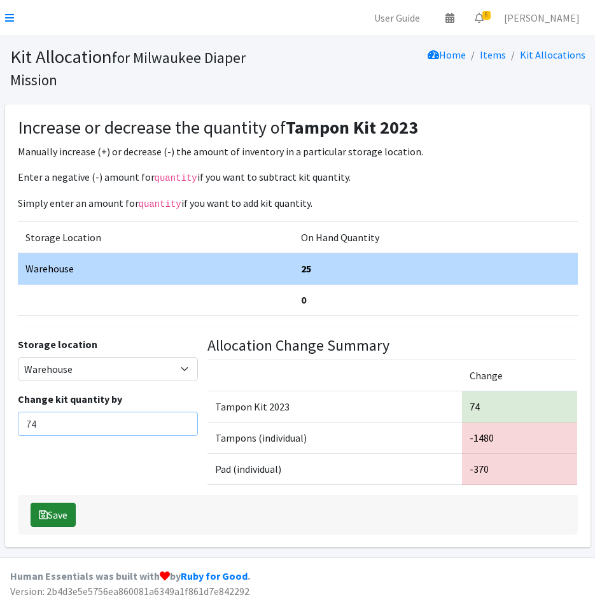
type input "74"
click at [53, 516] on button "Save" at bounding box center [53, 515] width 45 height 24
